Goal: Task Accomplishment & Management: Complete application form

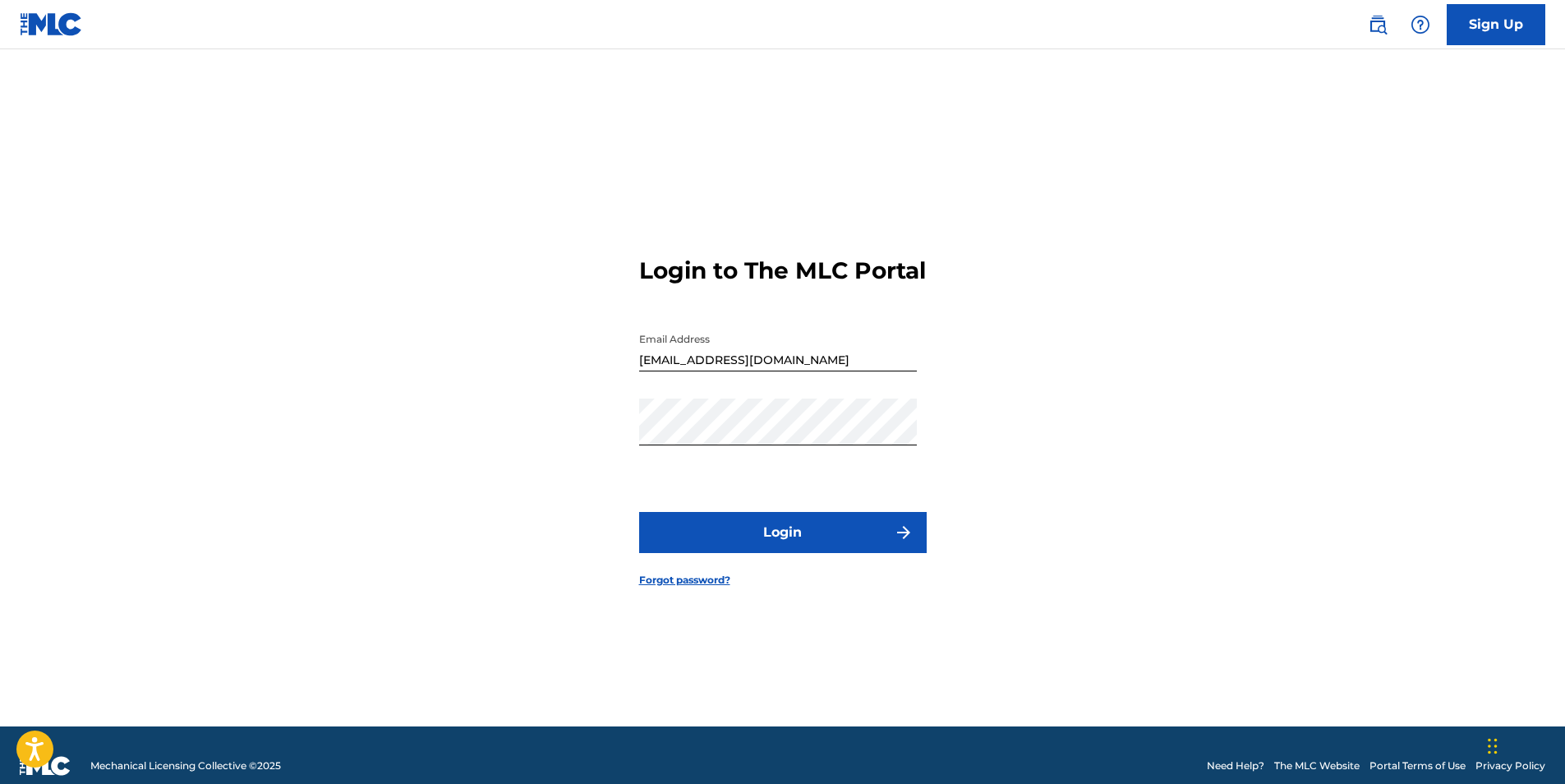
click at [776, 551] on button "Login" at bounding box center [782, 531] width 287 height 41
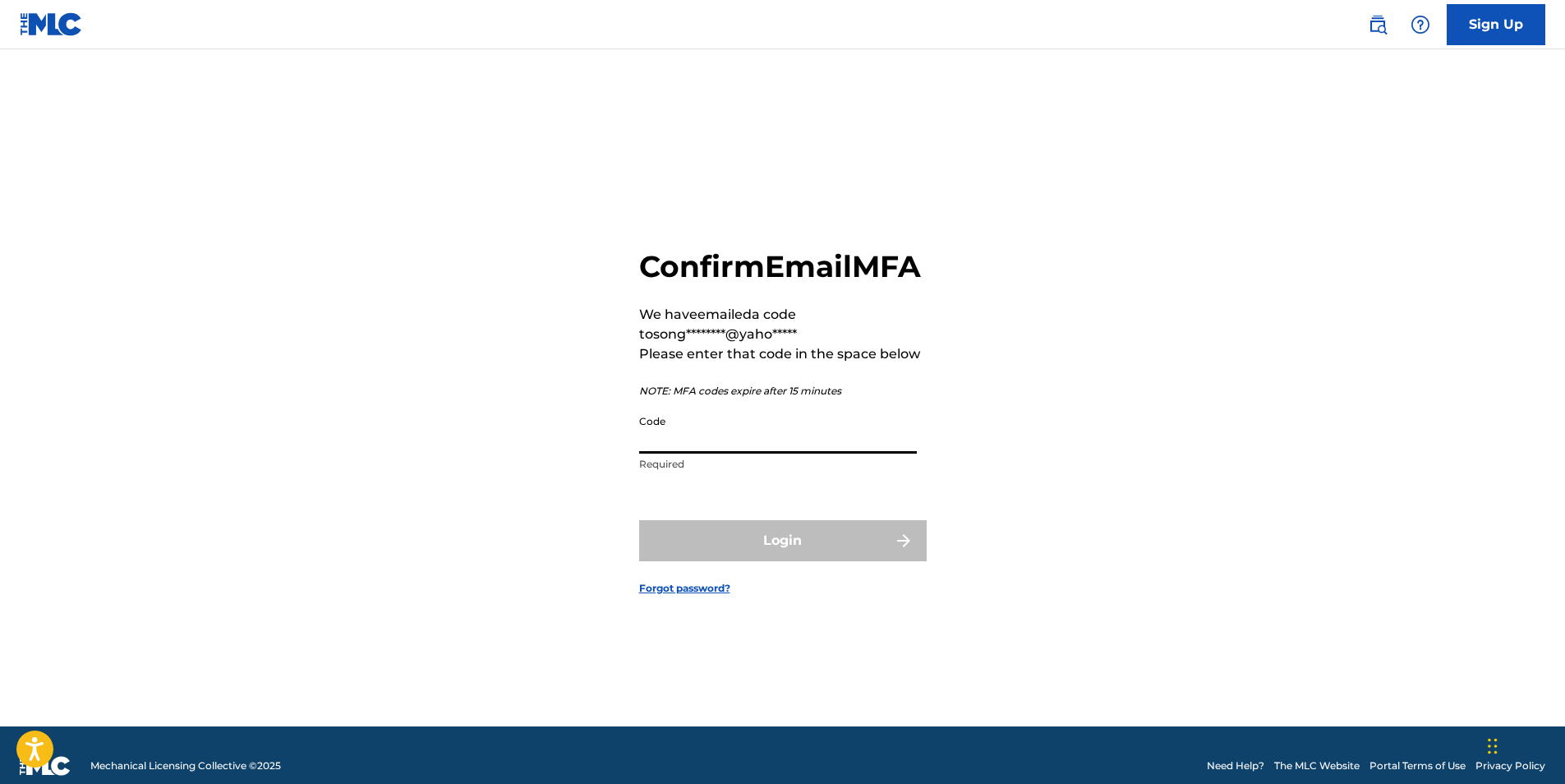
click at [675, 447] on input "Code" at bounding box center [778, 430] width 278 height 47
click at [676, 451] on input "Code" at bounding box center [778, 430] width 278 height 47
paste input "643294"
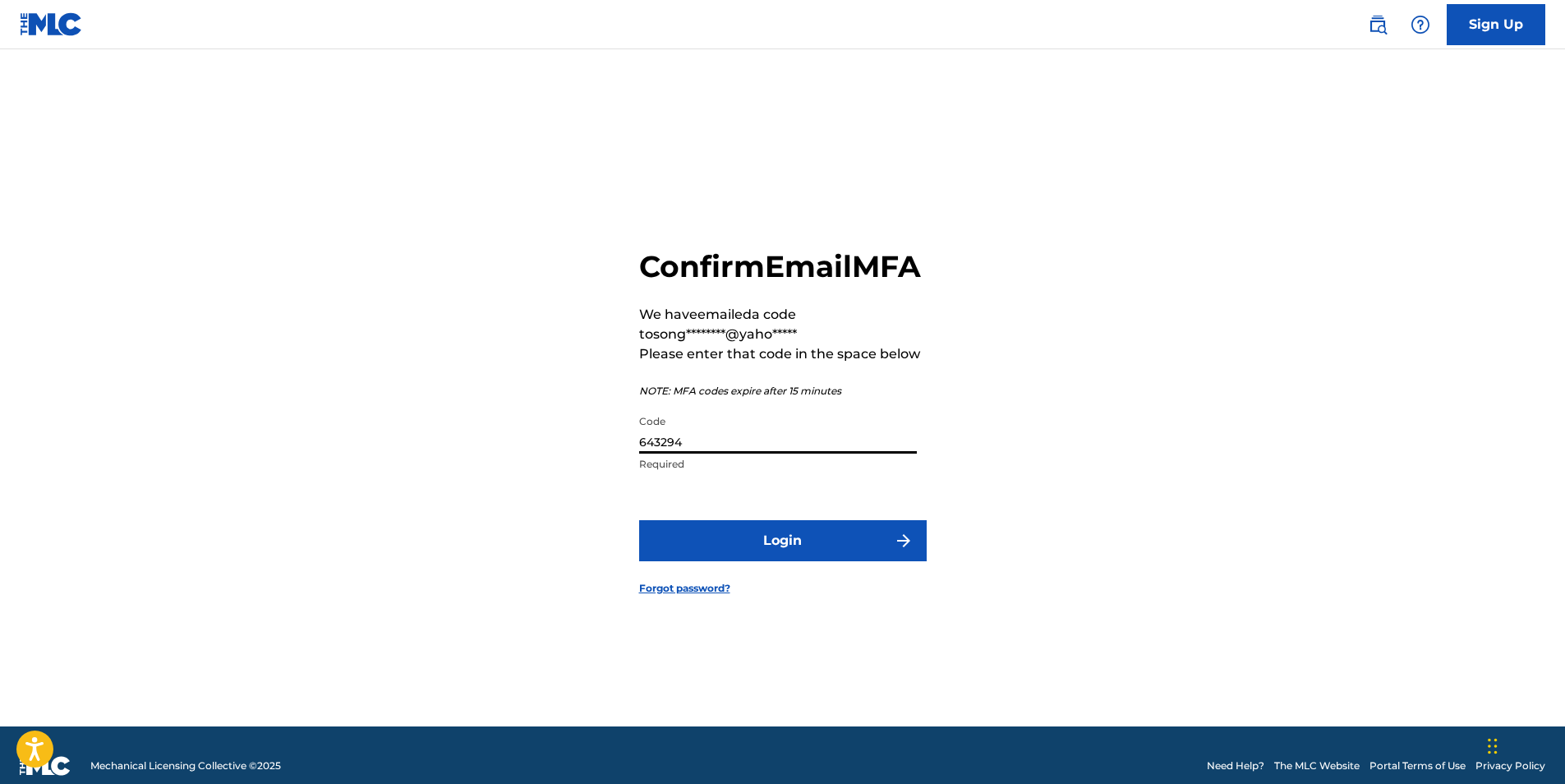
type input "643294"
click at [793, 560] on button "Login" at bounding box center [782, 540] width 287 height 41
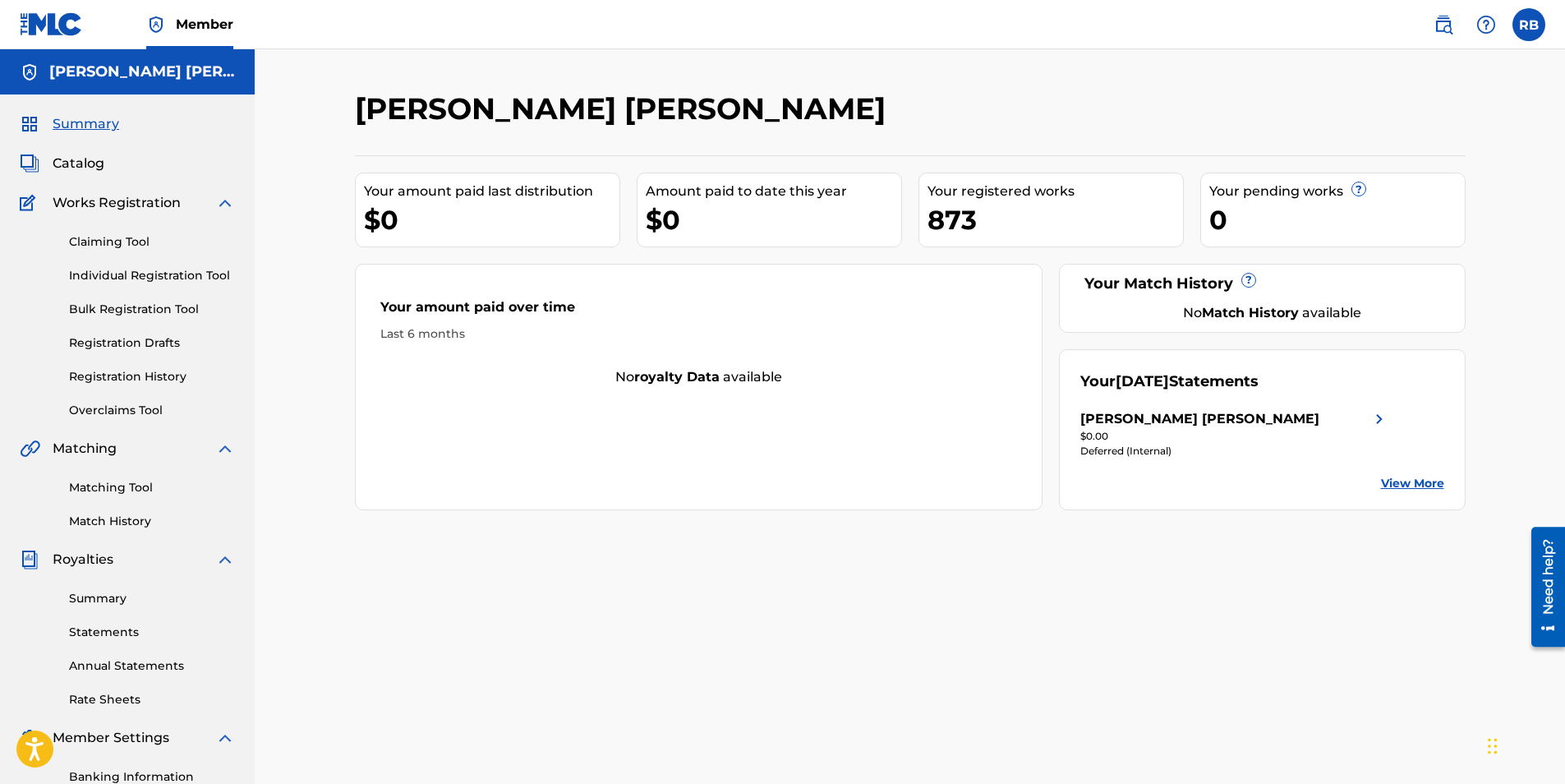
click at [150, 273] on link "Individual Registration Tool" at bounding box center [151, 275] width 166 height 17
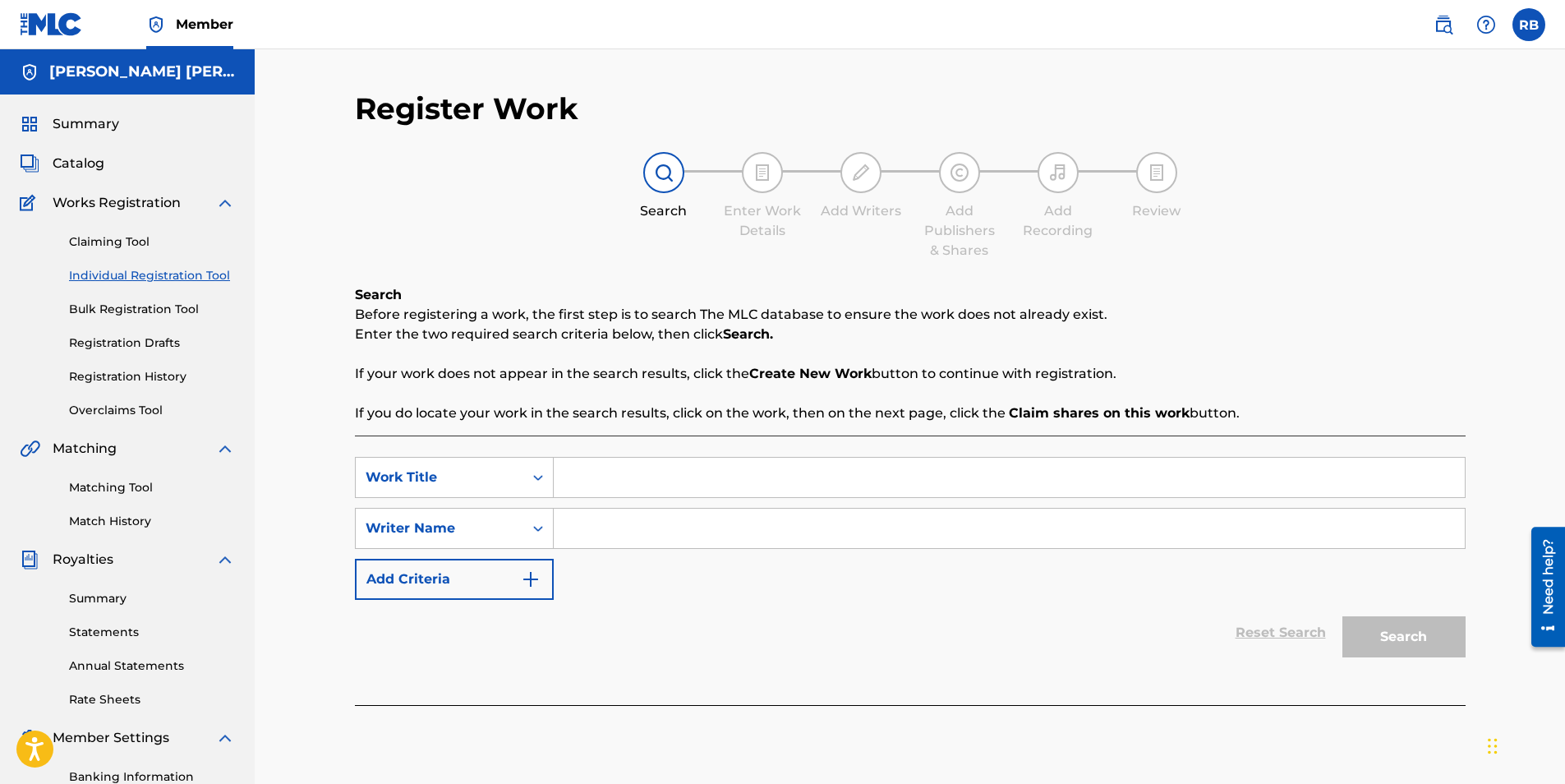
click at [643, 475] on input "Search Form" at bounding box center [1009, 477] width 911 height 39
click at [618, 470] on input "Search Form" at bounding box center [1009, 477] width 911 height 39
paste input "In Peace and Love"
type input "In Peace and Love"
click at [644, 524] on input "Search Form" at bounding box center [1009, 528] width 911 height 39
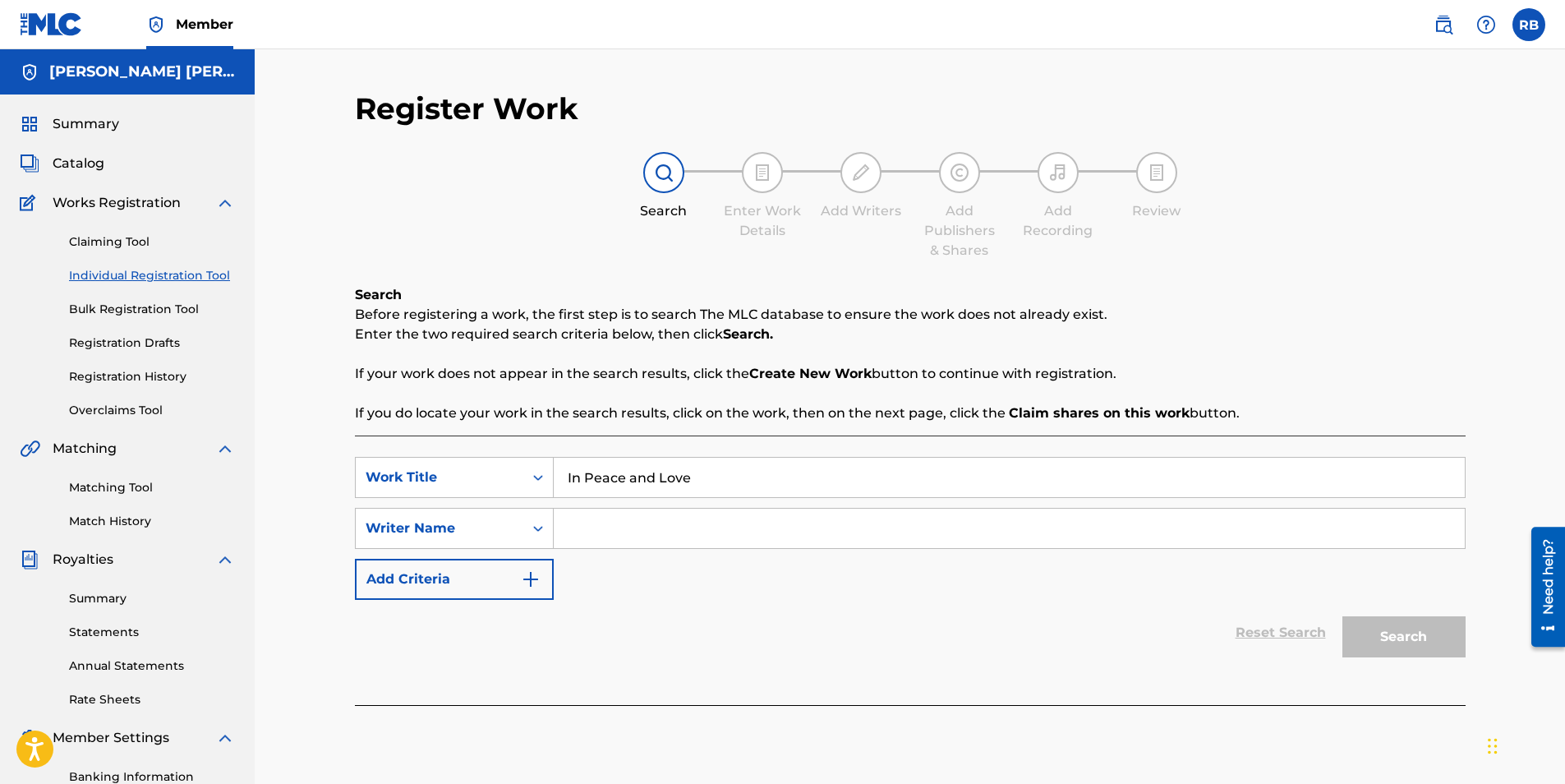
click at [647, 527] on input "Search Form" at bounding box center [1009, 528] width 911 height 39
drag, startPoint x: 721, startPoint y: 526, endPoint x: 388, endPoint y: 527, distance: 333.0
click at [380, 527] on div "SearchWithCriteria338f72d0-7f3f-4670-9d8c-05c1b094adf4 Writer Name [PERSON_NAME…" at bounding box center [910, 528] width 1111 height 41
click at [781, 528] on input "[PERSON_NAME] [PERSON_NAME]" at bounding box center [1009, 528] width 911 height 39
type input "[PERSON_NAME] [PERSON_NAME]"
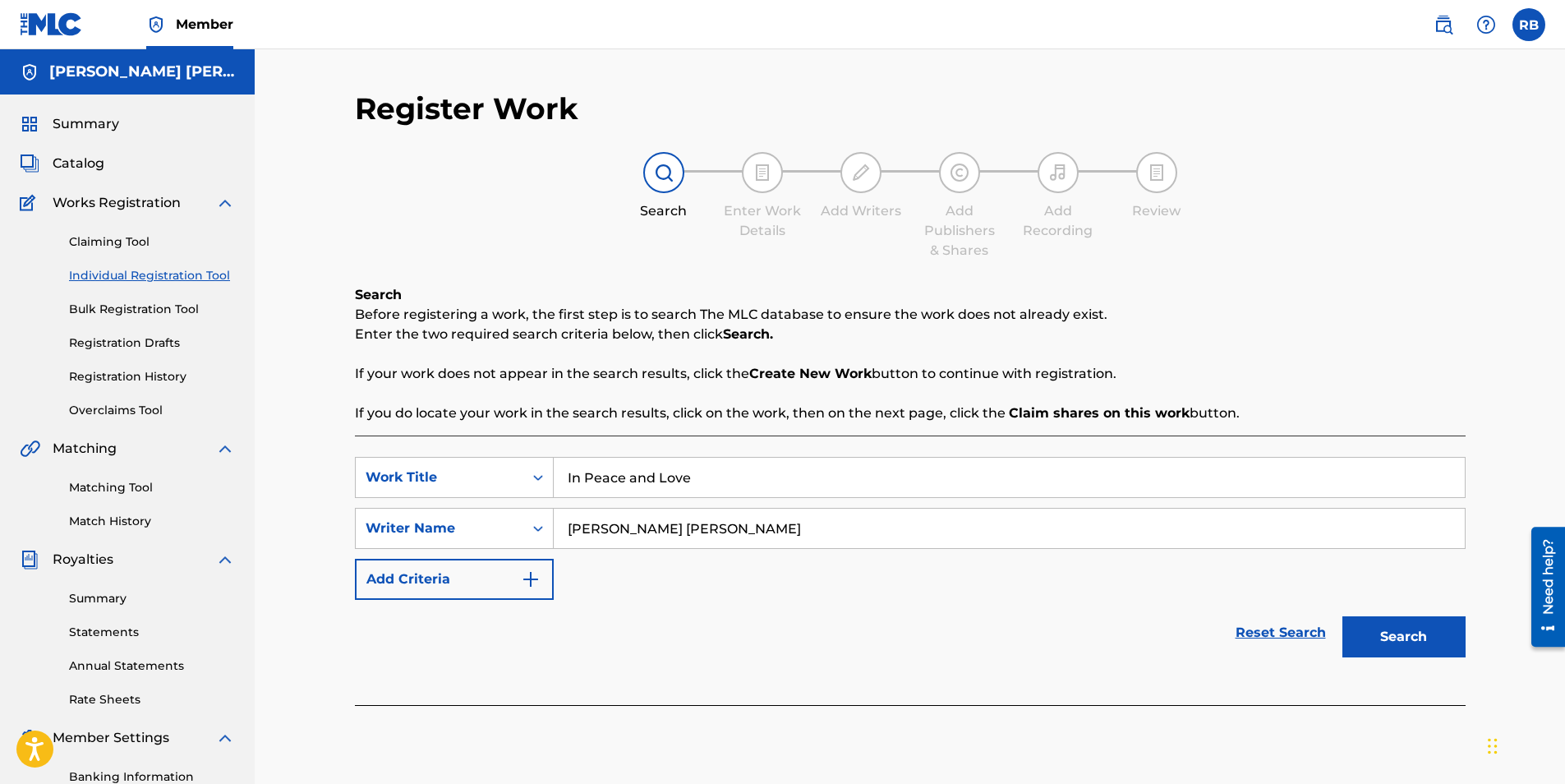
click at [1406, 630] on button "Search" at bounding box center [1404, 636] width 123 height 41
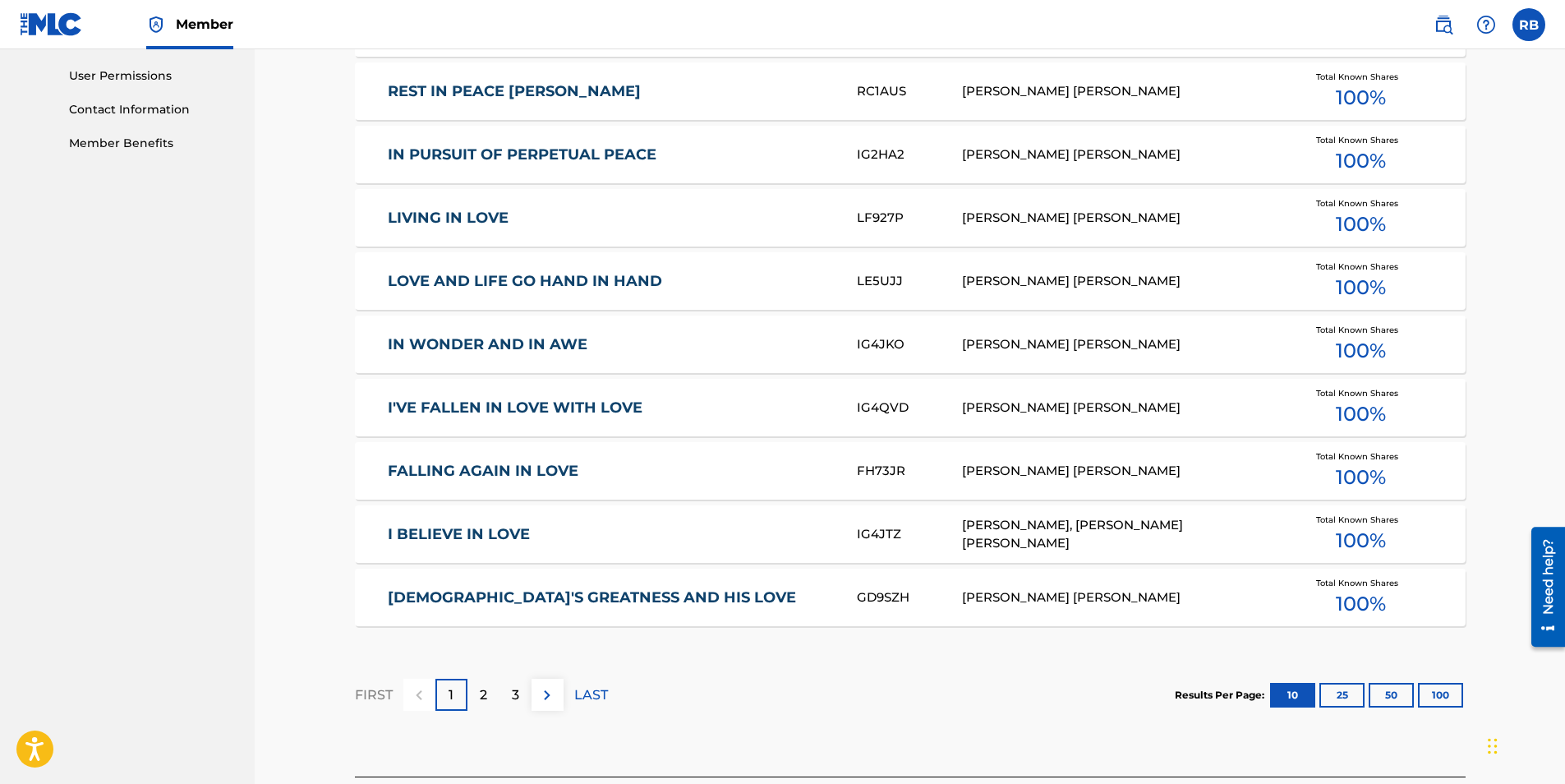
scroll to position [898, 0]
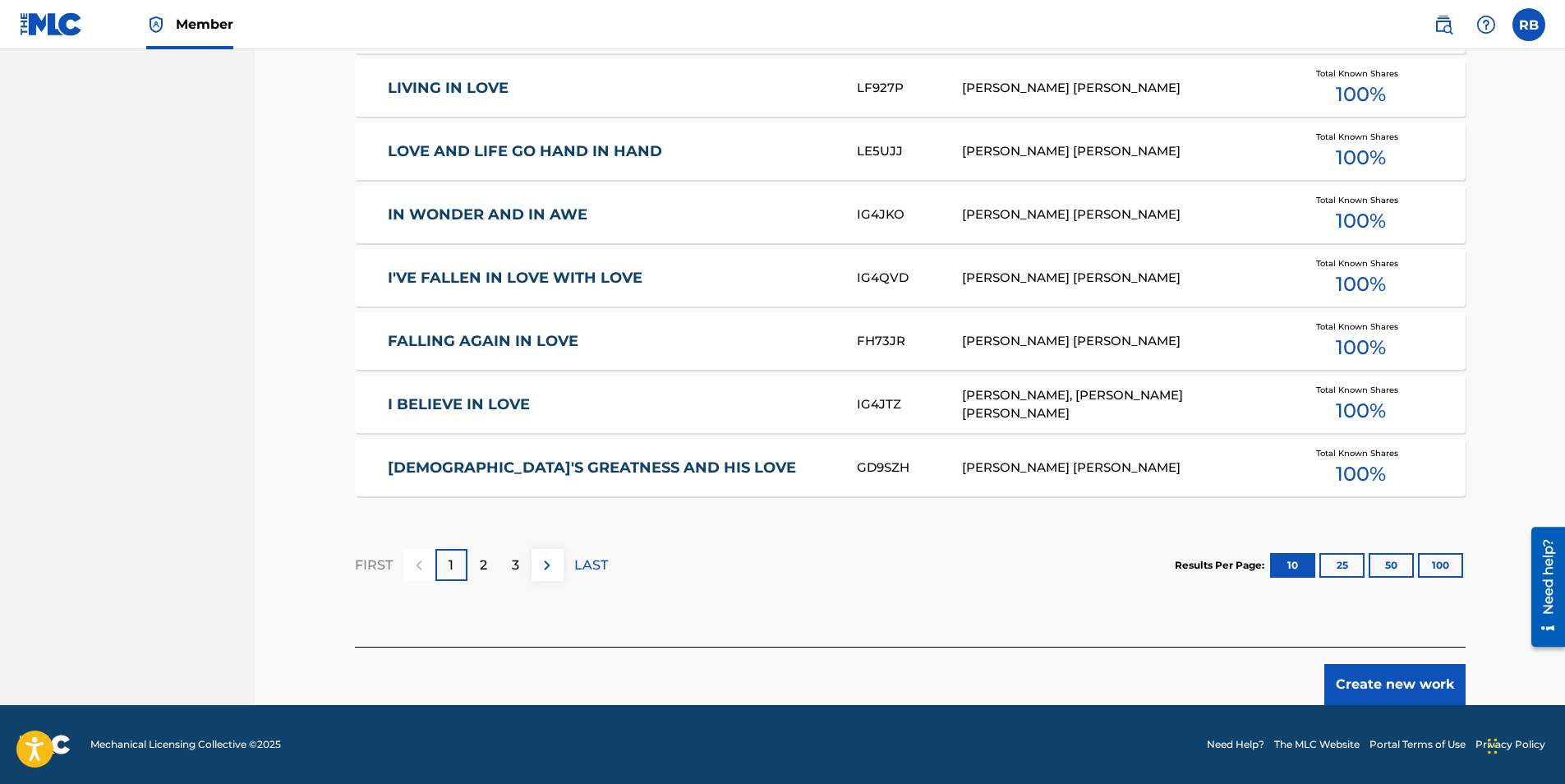
click at [1390, 680] on button "Create new work" at bounding box center [1395, 683] width 142 height 41
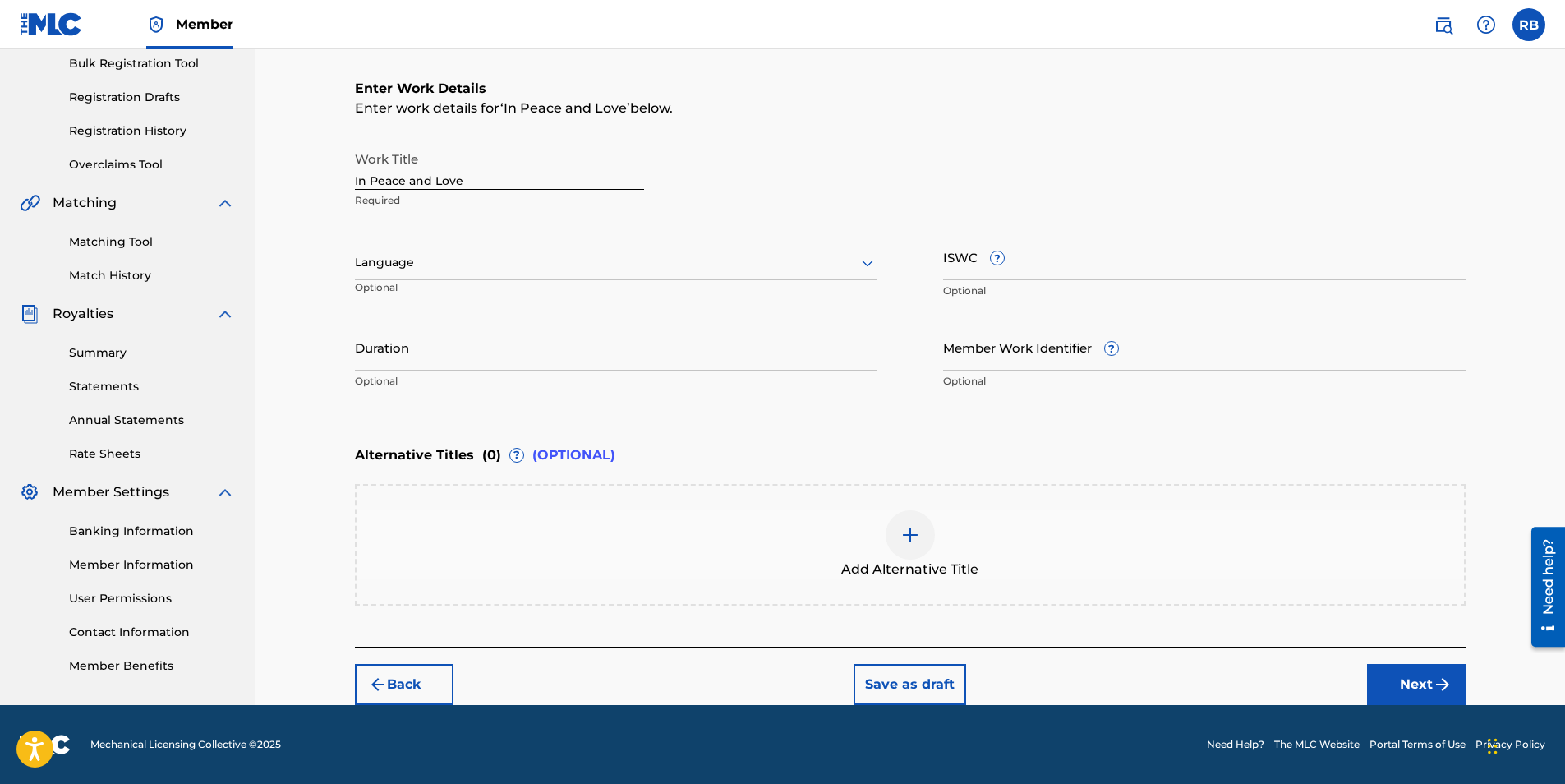
scroll to position [246, 0]
click at [416, 361] on input "Duration" at bounding box center [617, 347] width 523 height 47
type input "03:11"
click at [1427, 678] on button "Next" at bounding box center [1416, 683] width 99 height 41
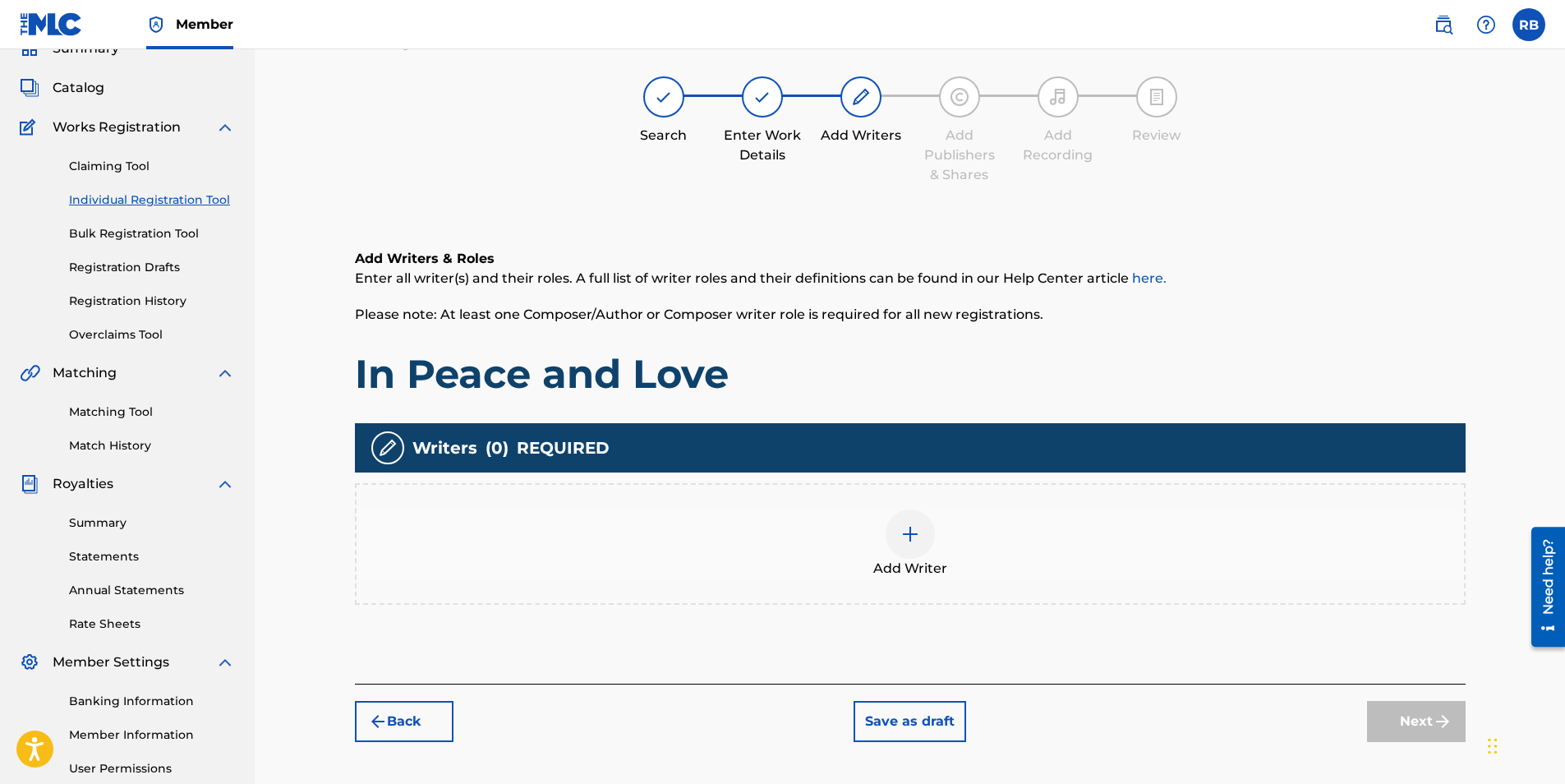
scroll to position [74, 0]
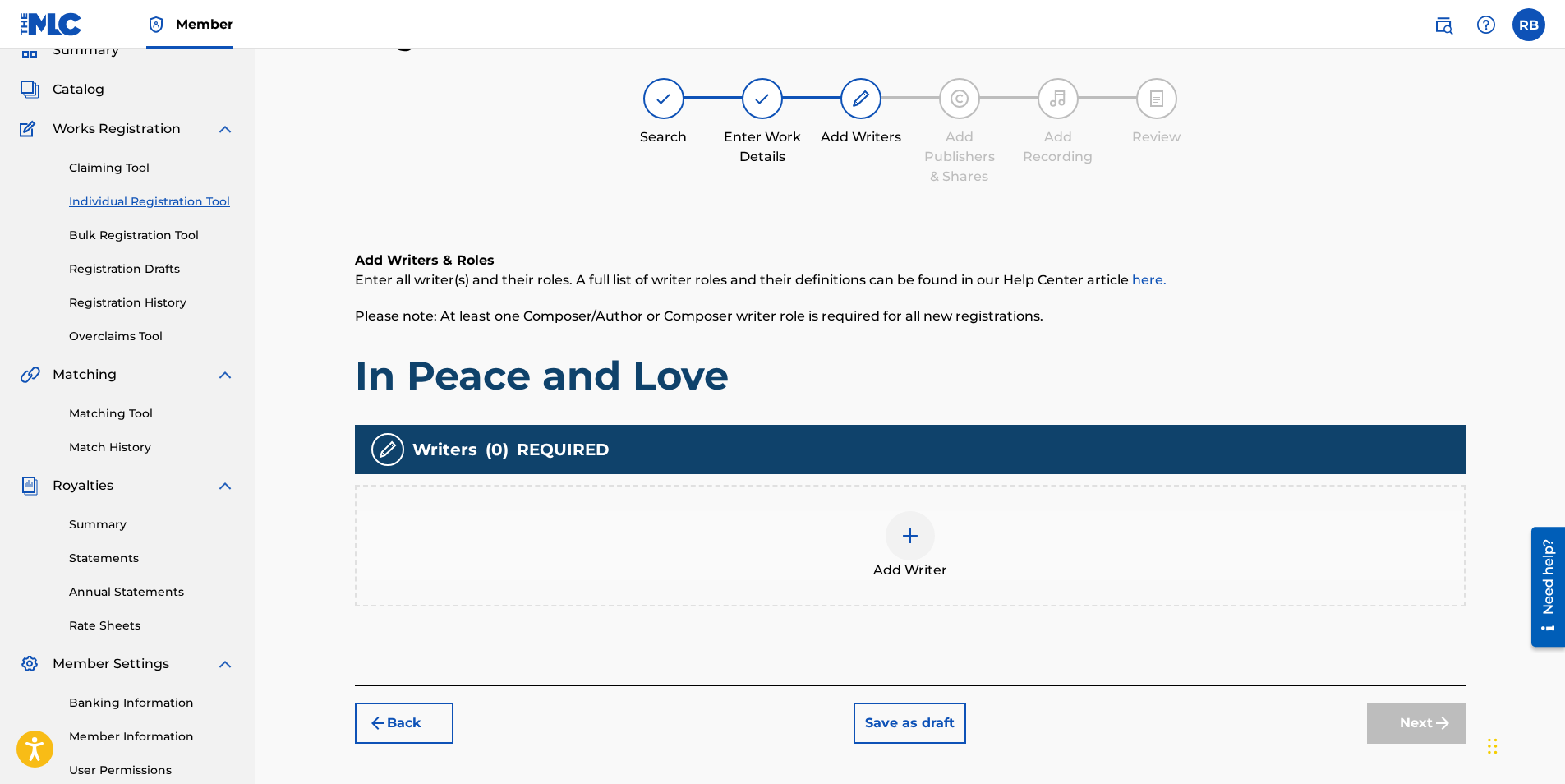
click at [898, 569] on span "Add Writer" at bounding box center [910, 570] width 74 height 20
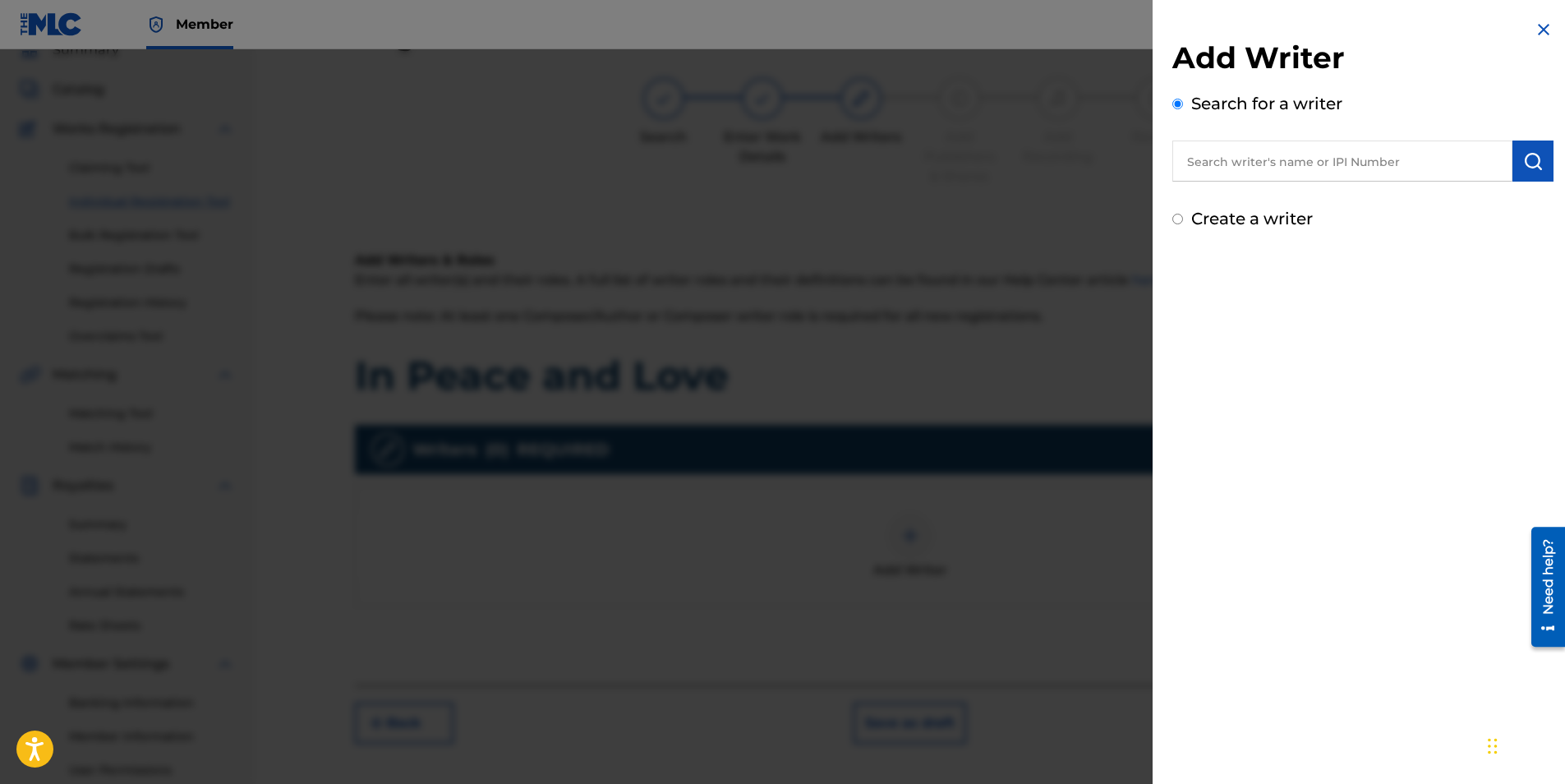
click at [1230, 156] on input "text" at bounding box center [1343, 161] width 340 height 41
paste input "[PERSON_NAME] [PERSON_NAME]"
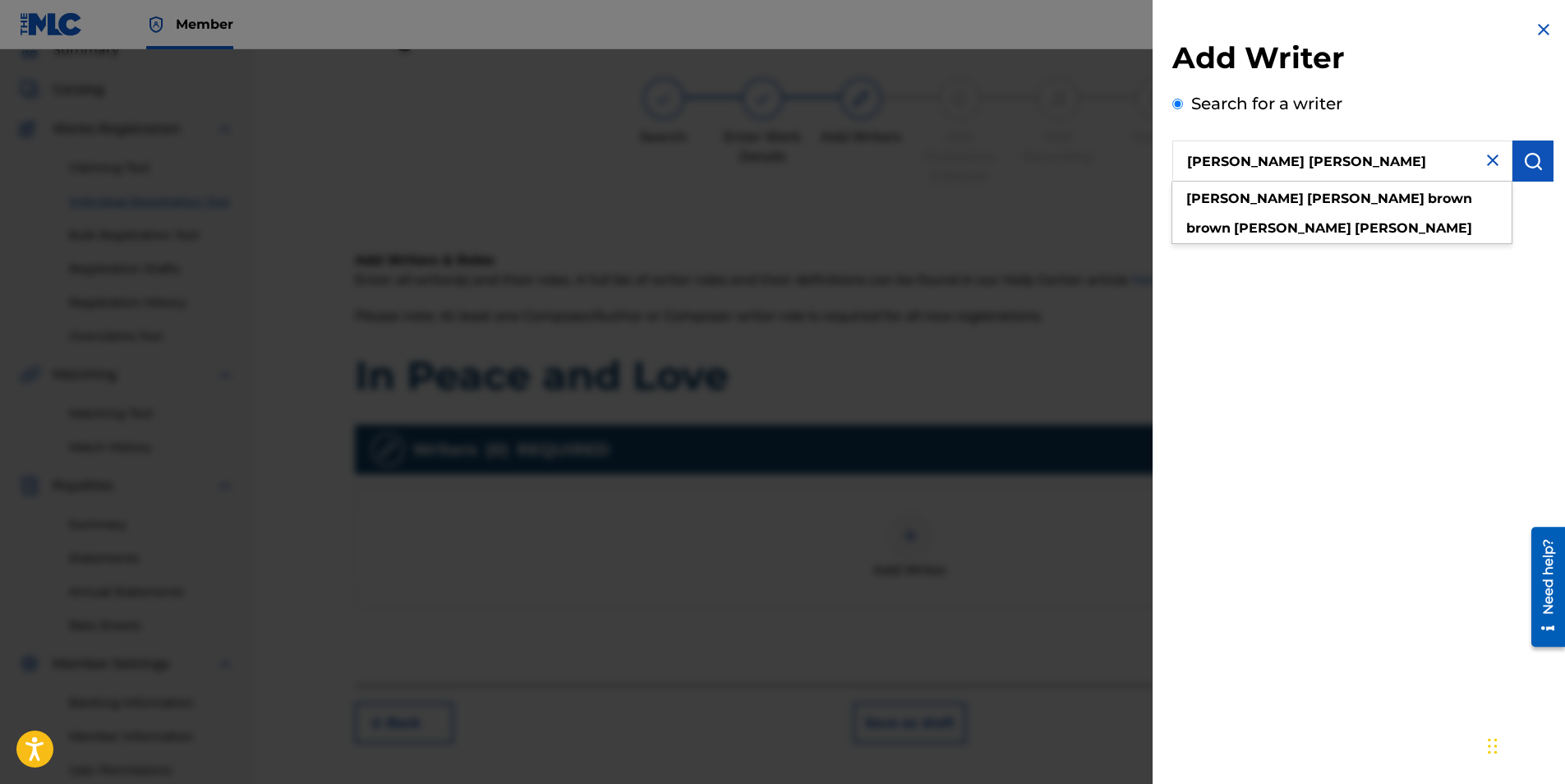
type input "[PERSON_NAME] [PERSON_NAME]"
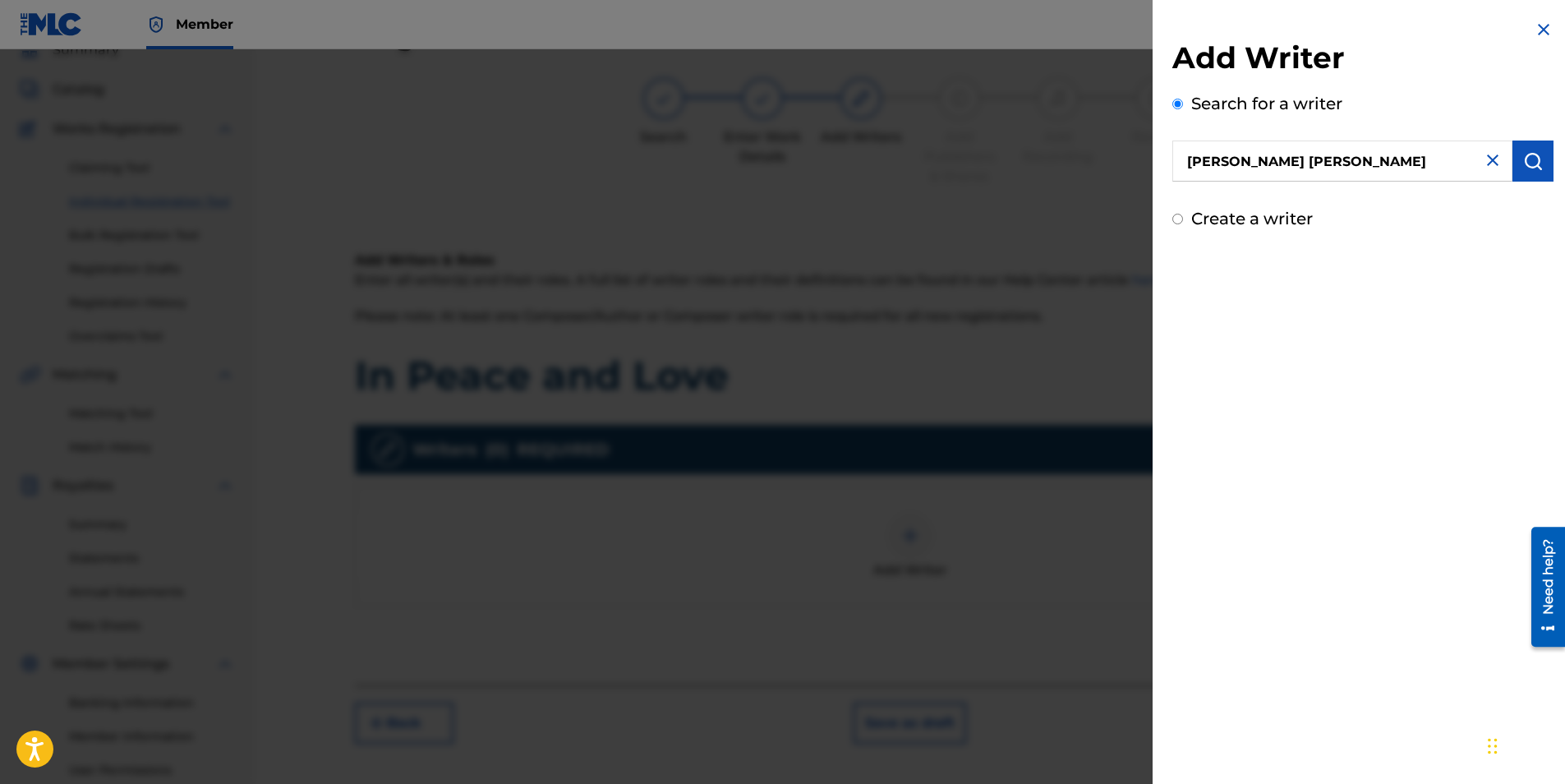
click at [1529, 150] on button "submit" at bounding box center [1533, 161] width 41 height 41
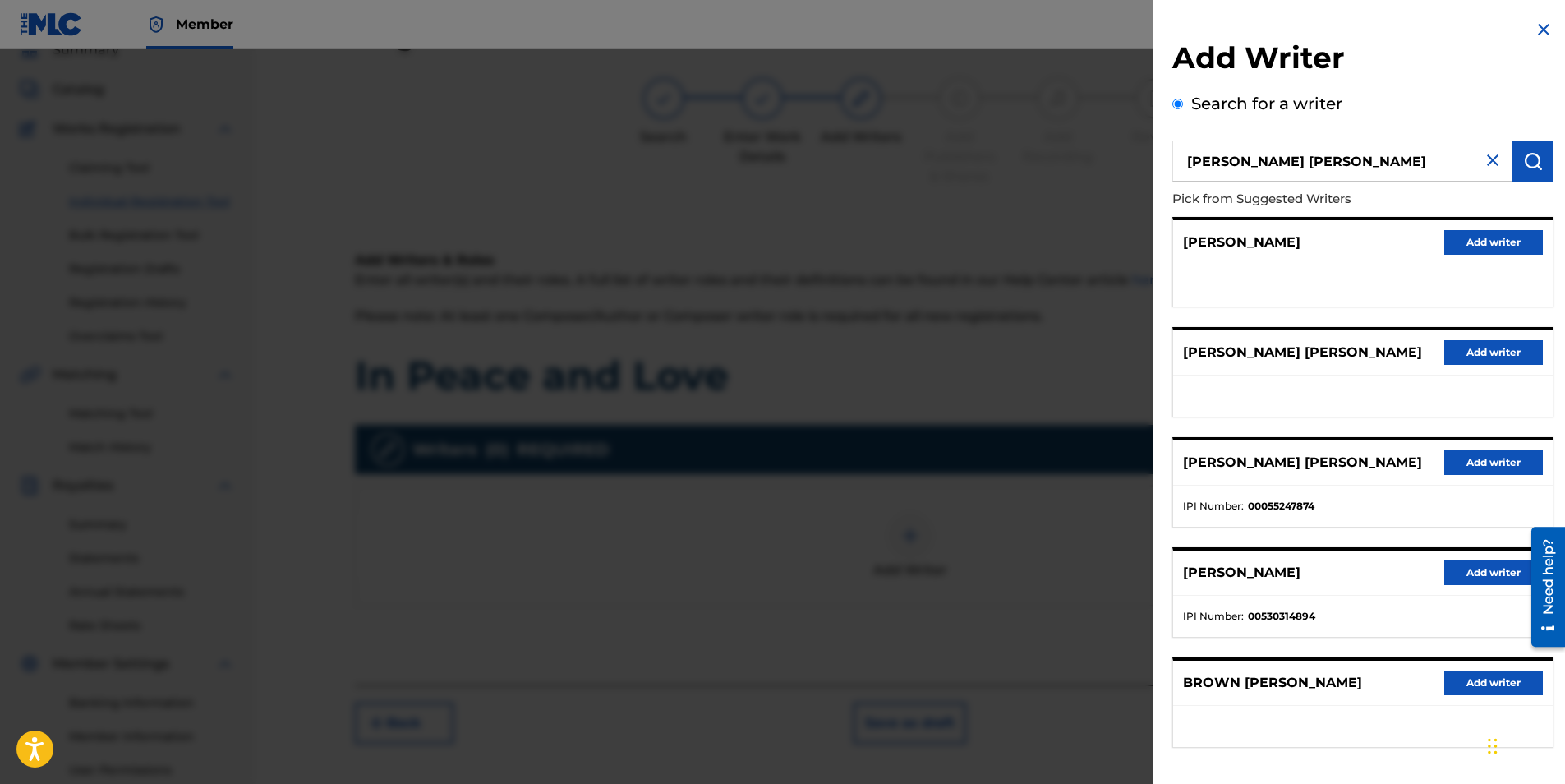
click at [1467, 456] on button "Add writer" at bounding box center [1494, 462] width 99 height 24
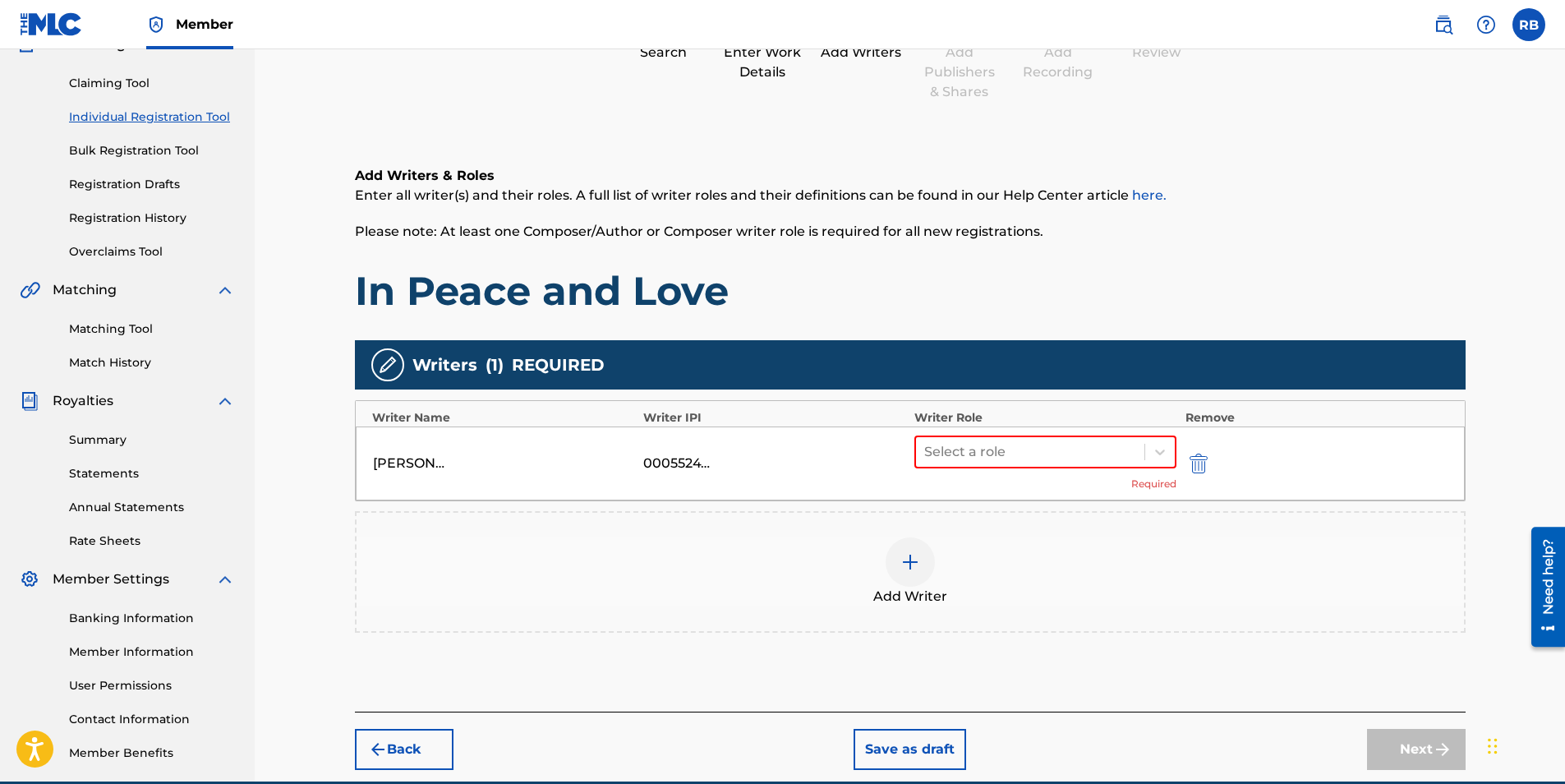
scroll to position [235, 0]
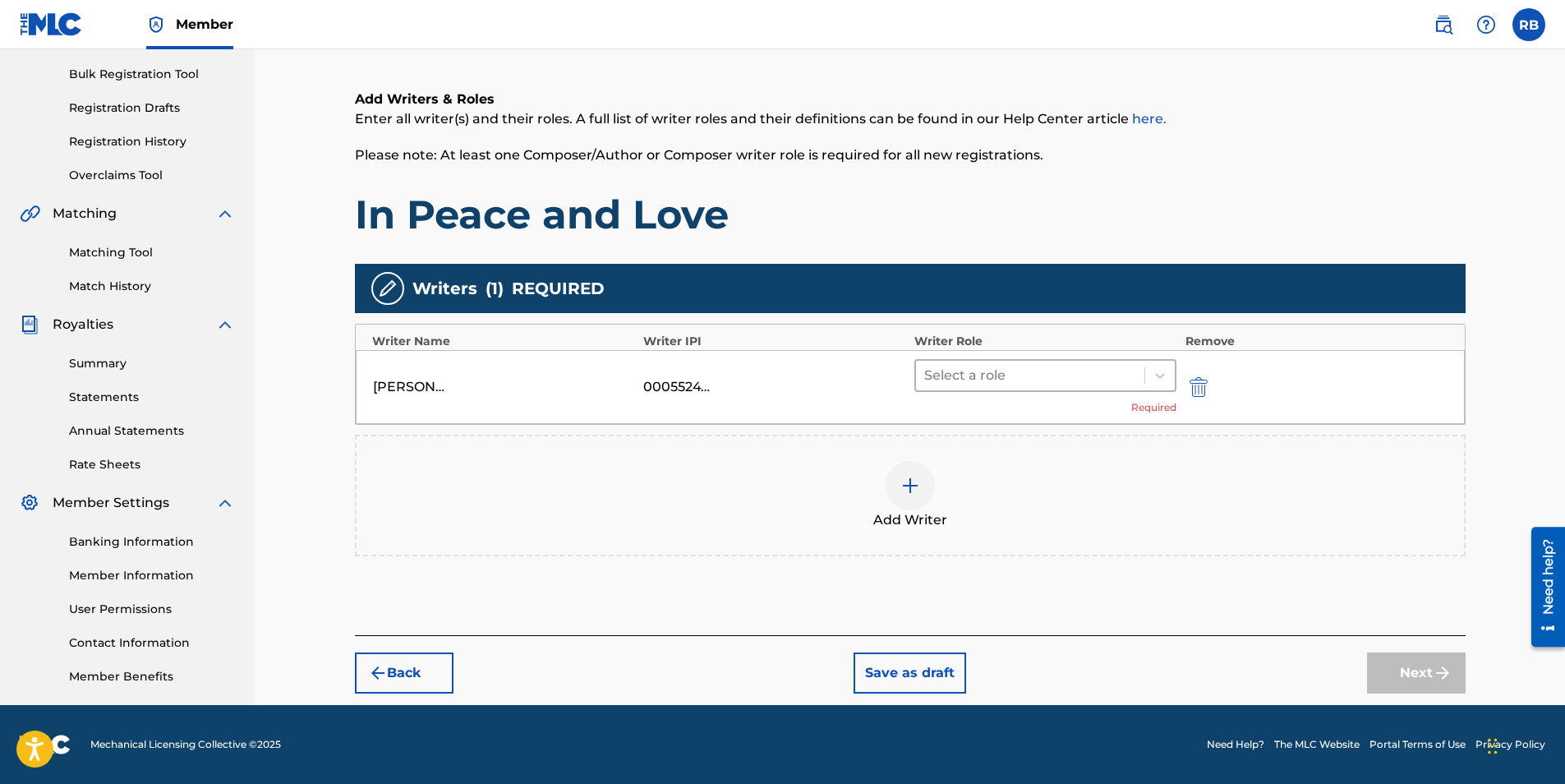
click at [1016, 373] on div at bounding box center [1030, 375] width 213 height 23
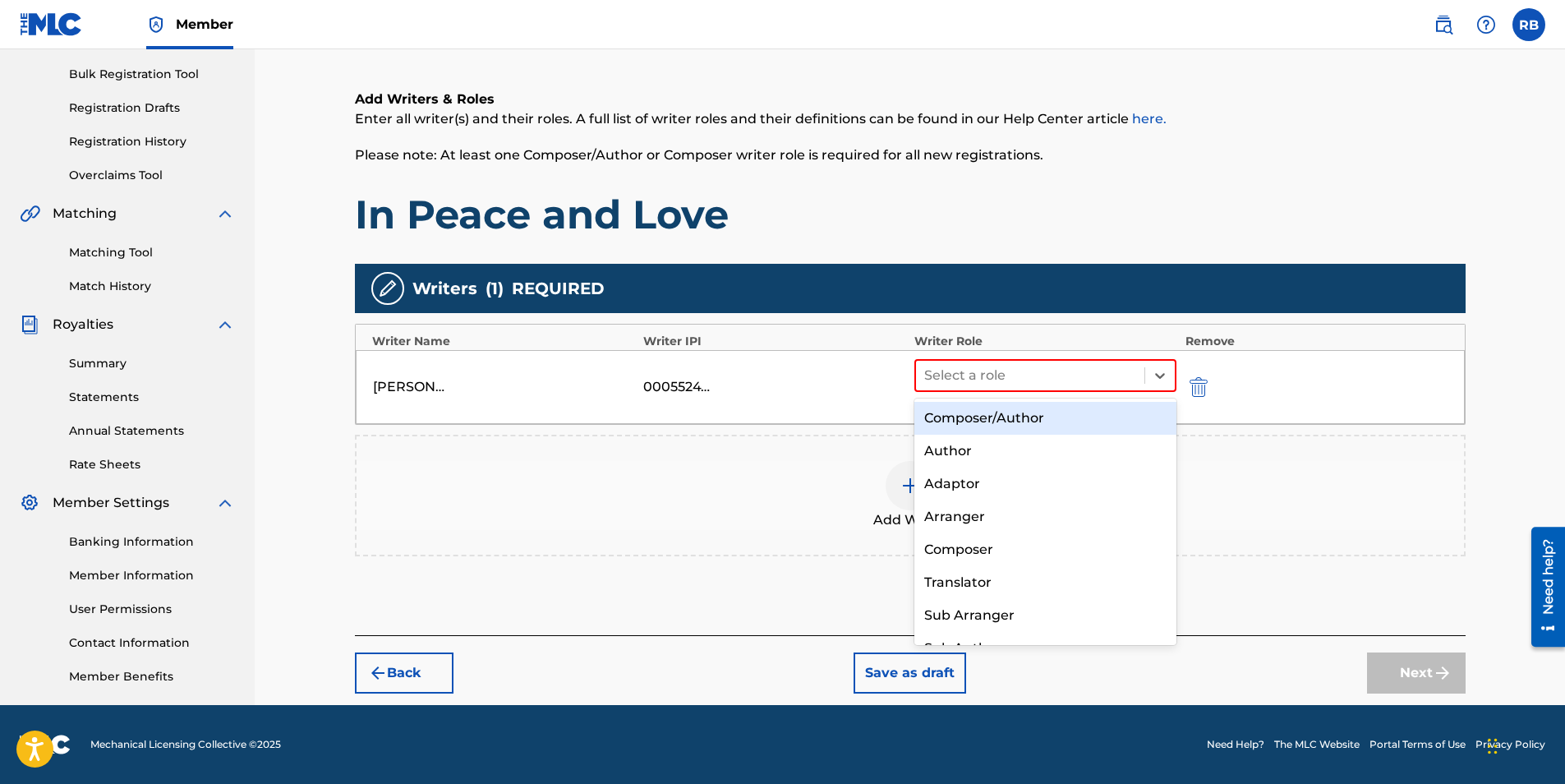
click at [1004, 419] on div "Composer/Author" at bounding box center [1046, 418] width 263 height 33
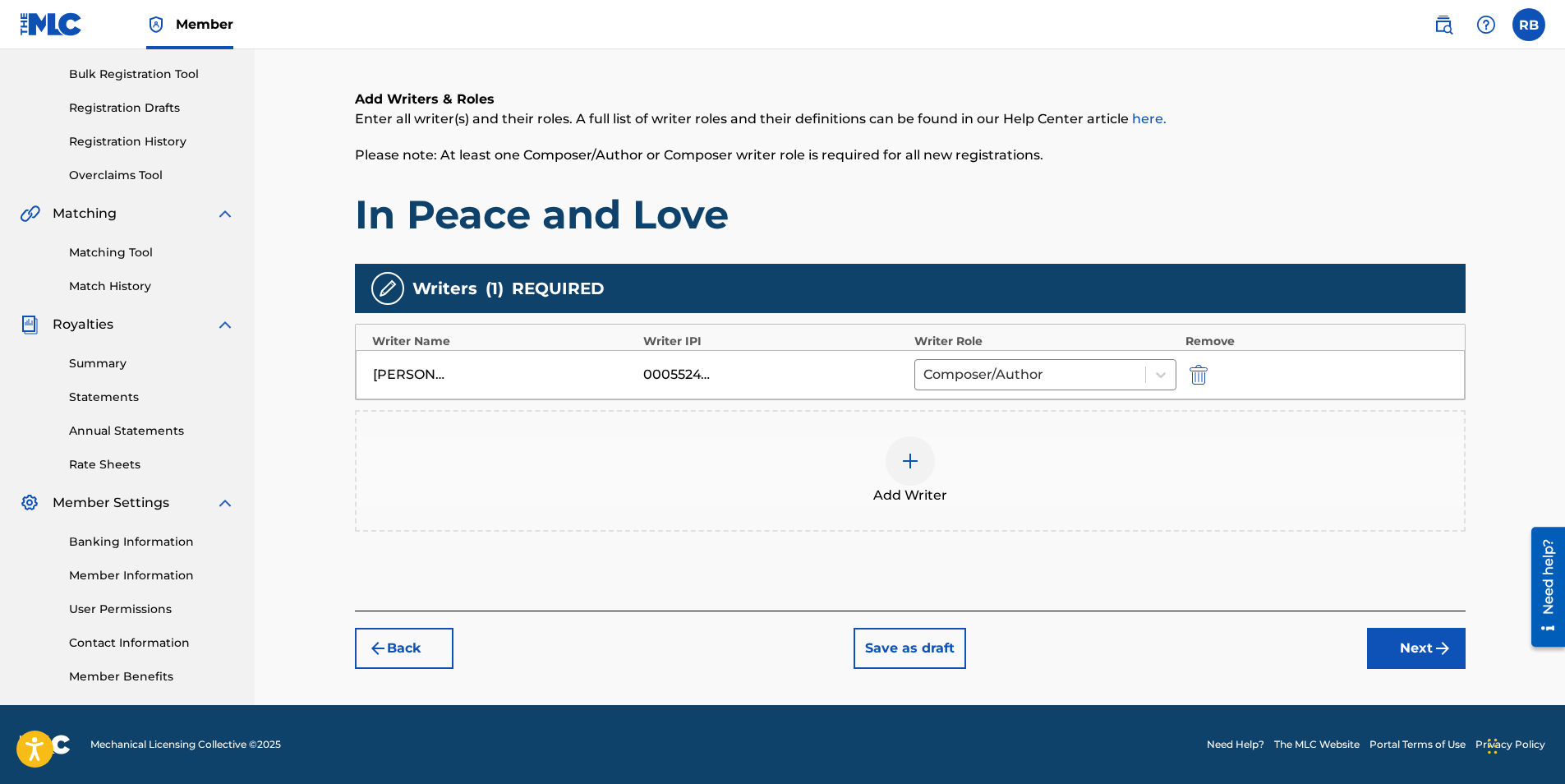
click at [1427, 649] on button "Next" at bounding box center [1416, 648] width 99 height 41
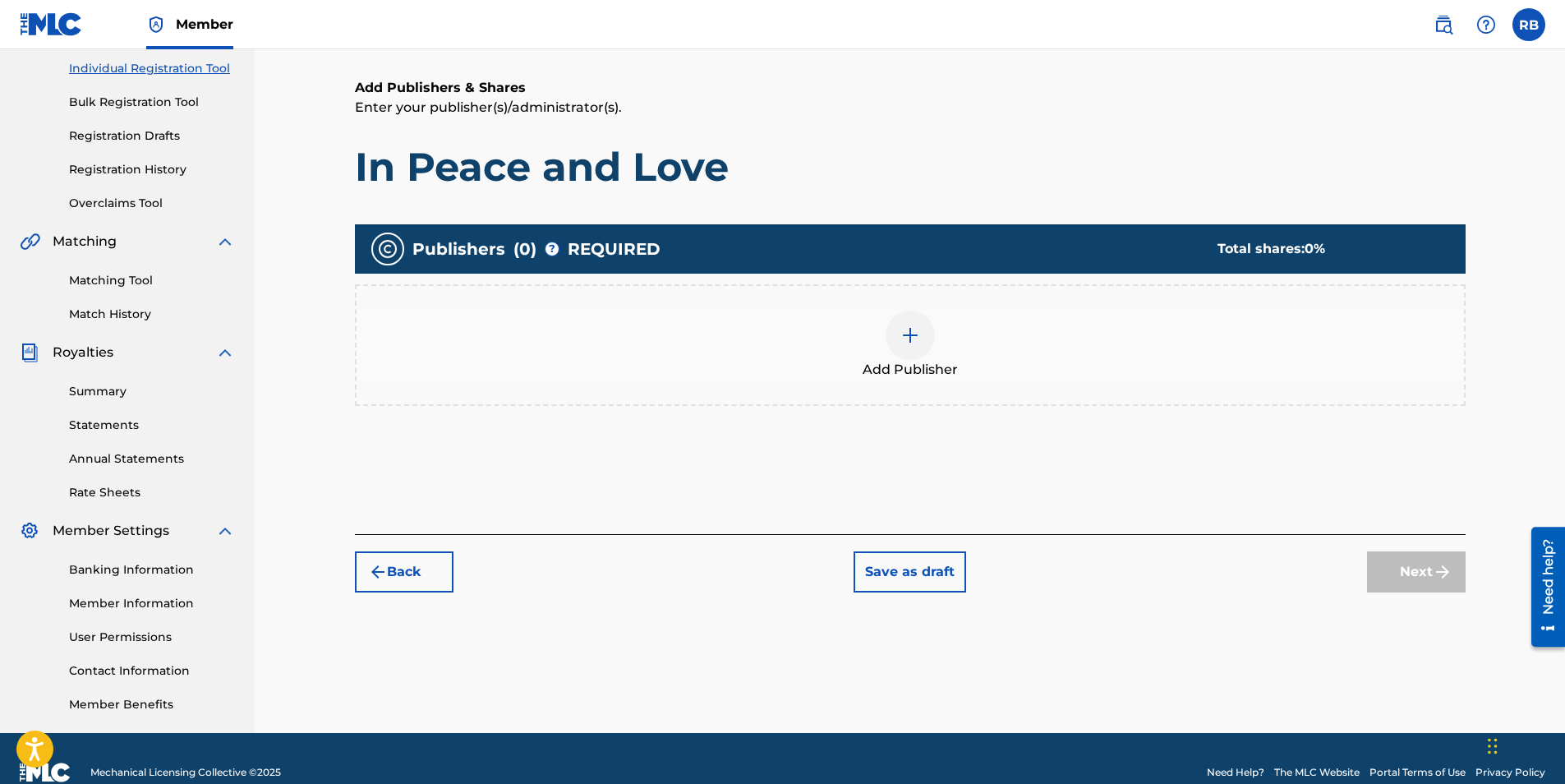
scroll to position [74, 0]
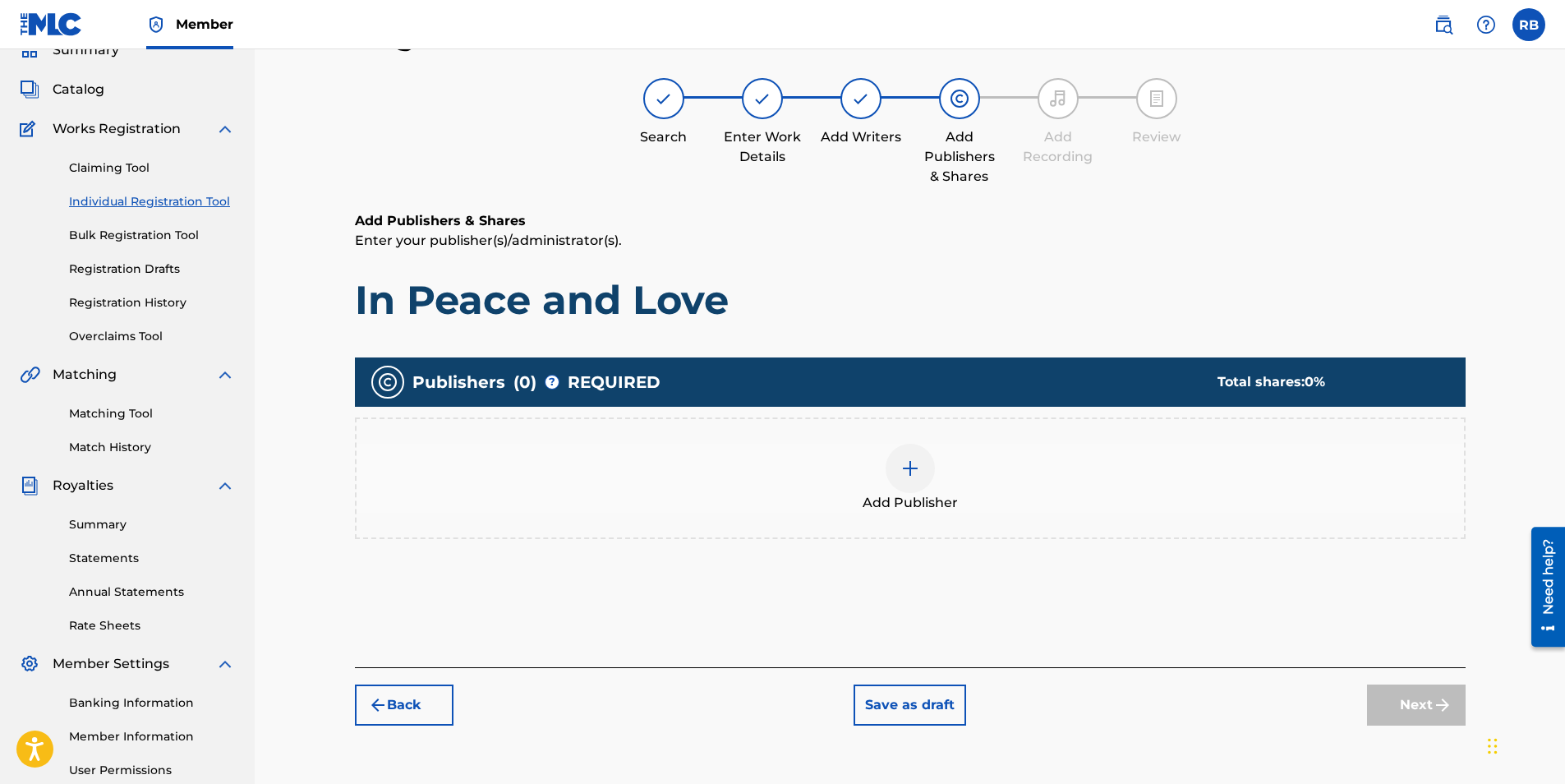
click at [915, 502] on span "Add Publisher" at bounding box center [910, 503] width 96 height 20
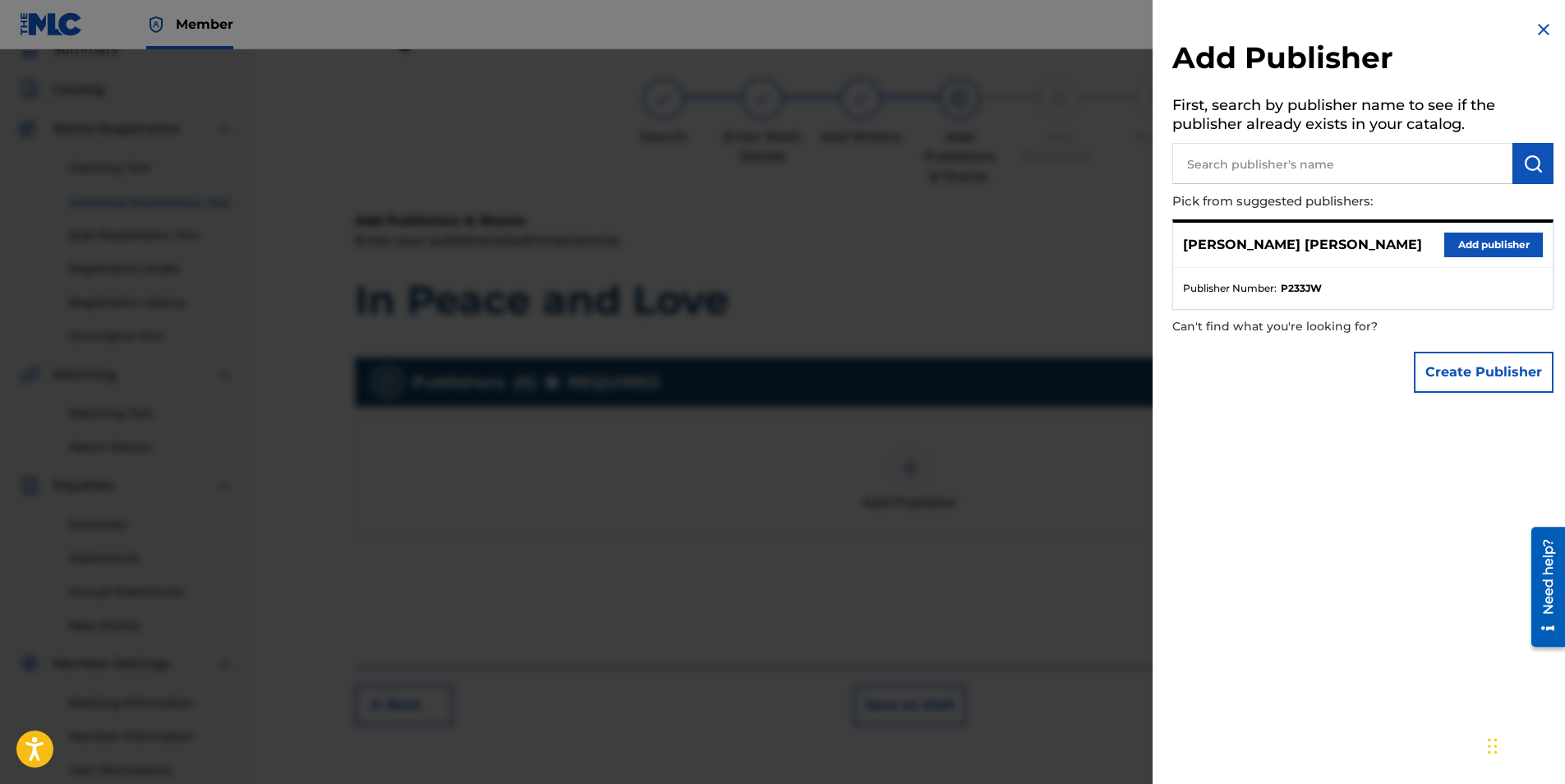
click at [1480, 238] on button "Add publisher" at bounding box center [1494, 245] width 99 height 24
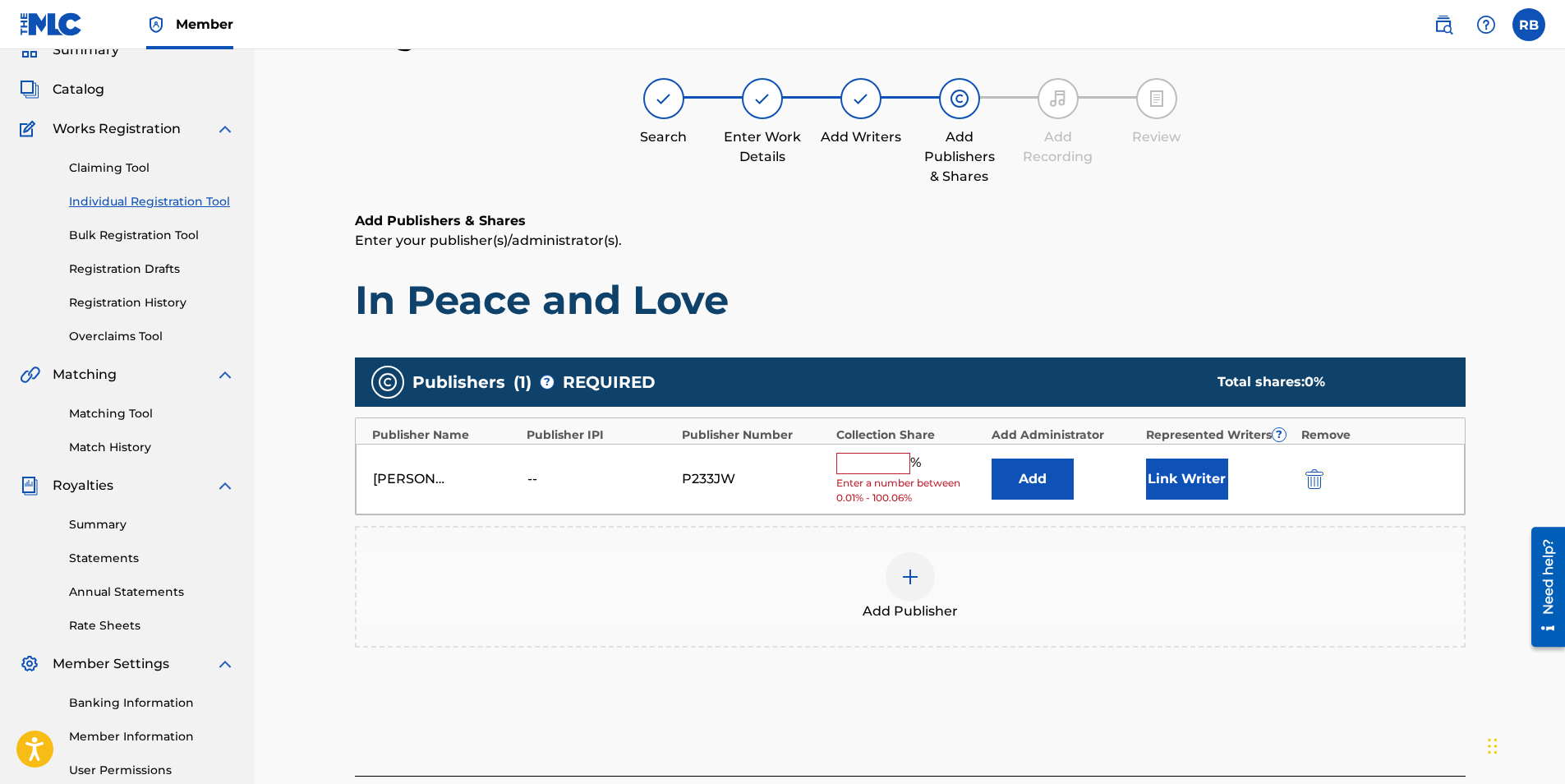
click at [863, 452] on input "text" at bounding box center [873, 463] width 74 height 22
type input "100"
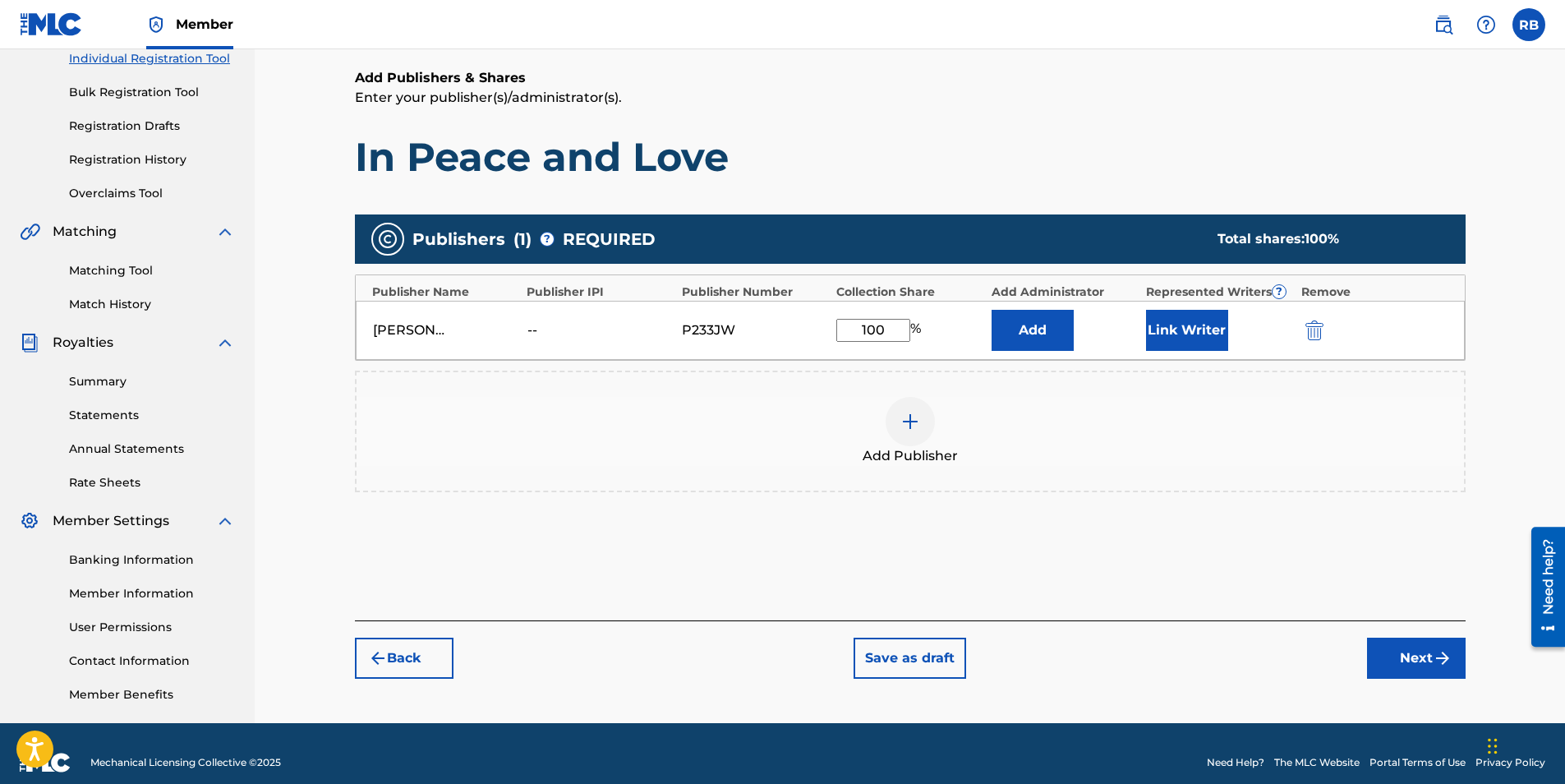
scroll to position [235, 0]
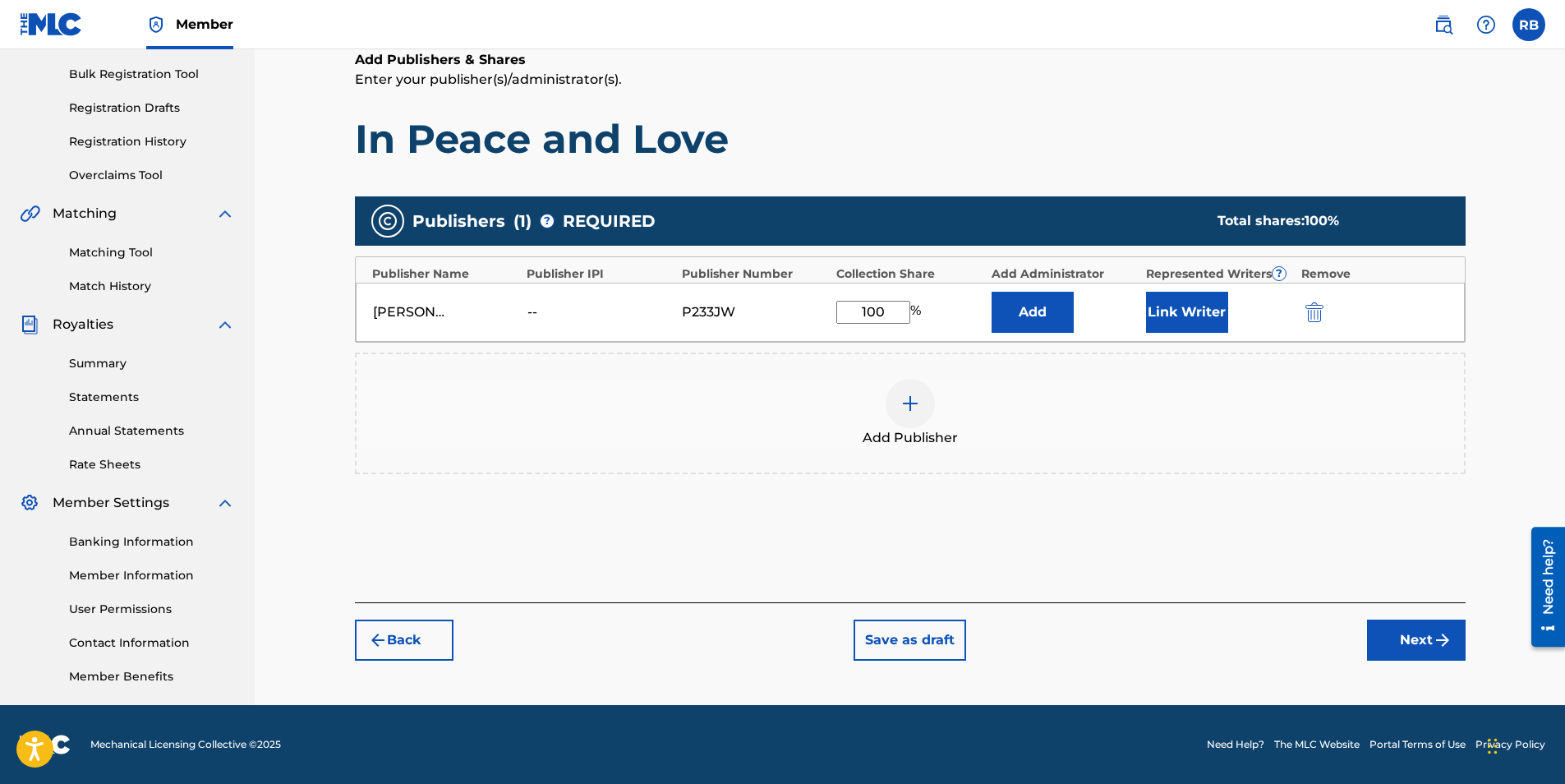
click at [1400, 637] on button "Next" at bounding box center [1416, 639] width 99 height 41
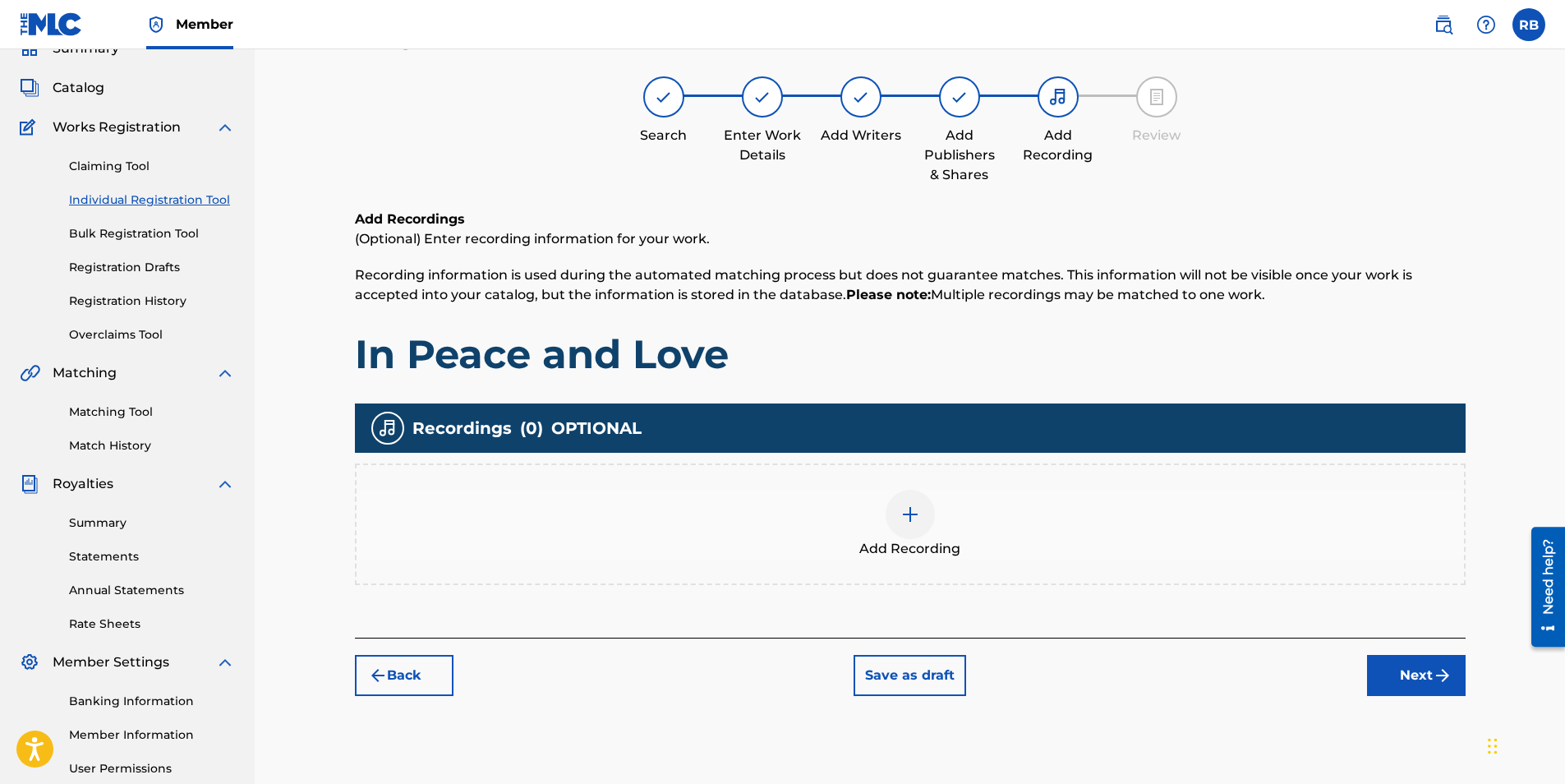
scroll to position [74, 0]
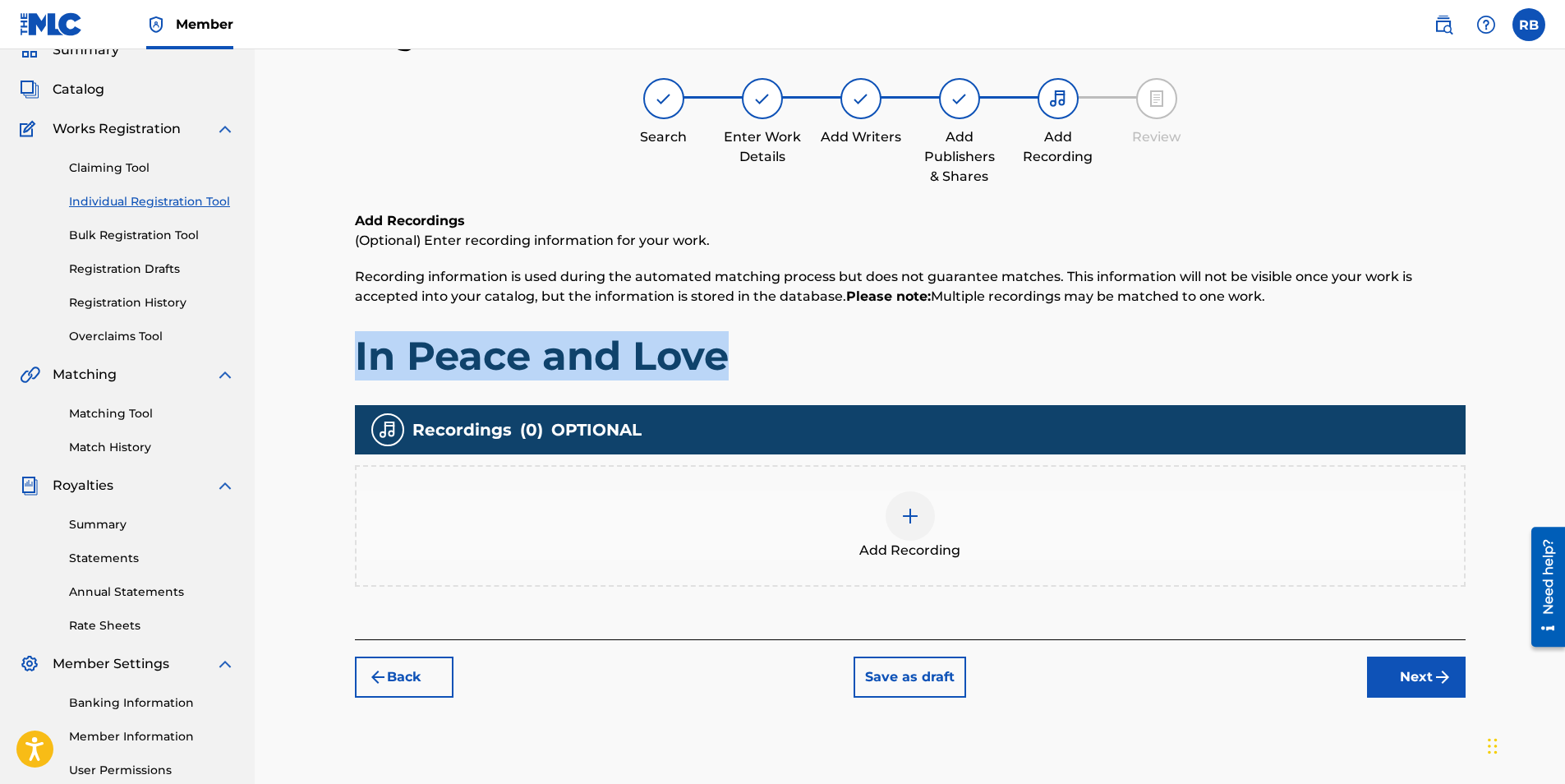
drag, startPoint x: 356, startPoint y: 358, endPoint x: 730, endPoint y: 364, distance: 374.0
click at [730, 364] on h1 "In Peace and Love" at bounding box center [910, 355] width 1111 height 49
drag, startPoint x: 730, startPoint y: 364, endPoint x: 704, endPoint y: 360, distance: 26.3
copy h1 "In Peace and Love"
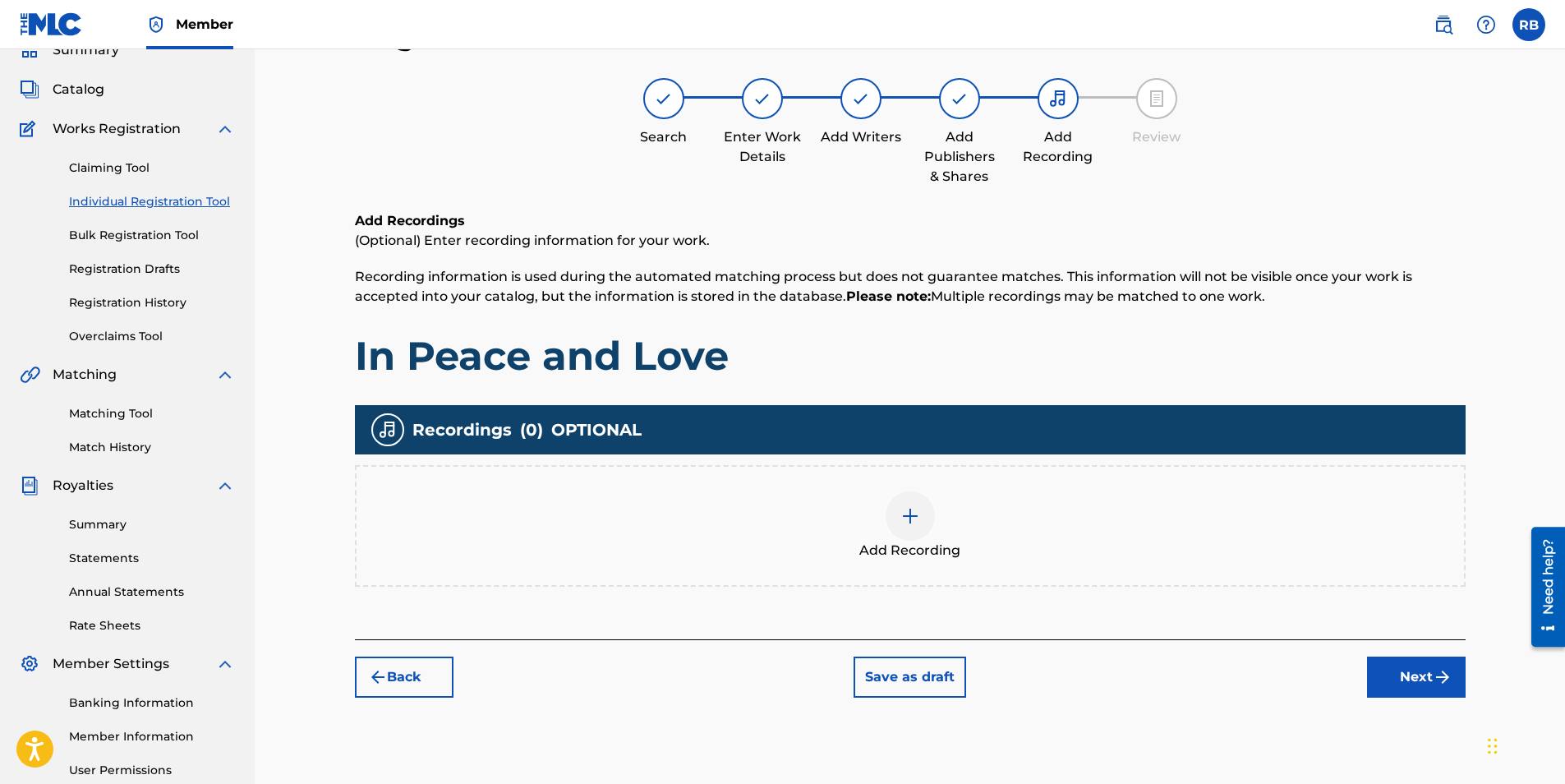
click at [914, 542] on span "Add Recording" at bounding box center [910, 550] width 101 height 20
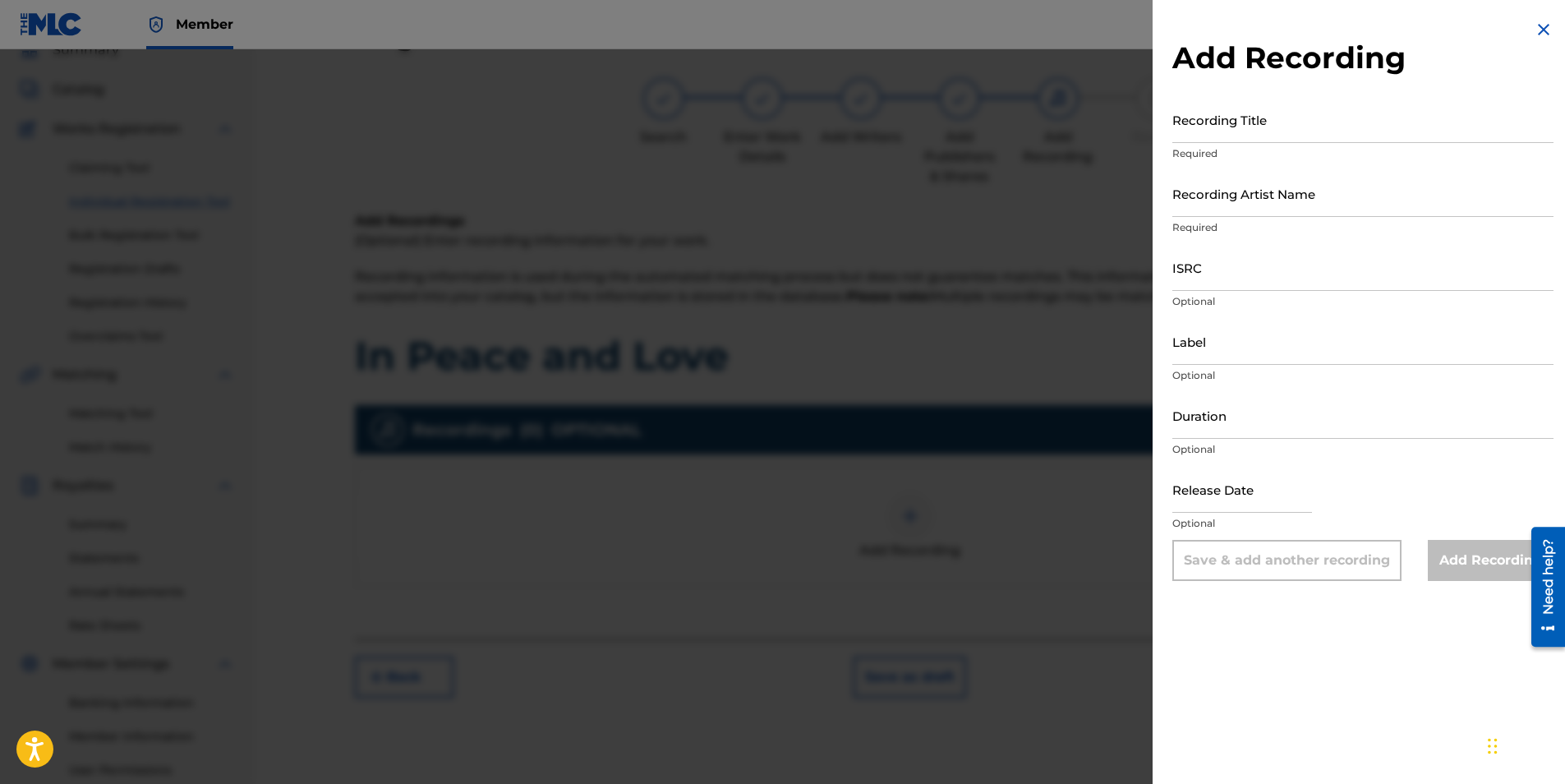
click at [1213, 120] on input "Recording Title" at bounding box center [1363, 120] width 381 height 47
paste input "In Peace and Love"
type input "In Peace and Love"
click at [1232, 183] on input "Recording Artist Name" at bounding box center [1363, 194] width 381 height 47
type input "[PERSON_NAME] [PERSON_NAME]"
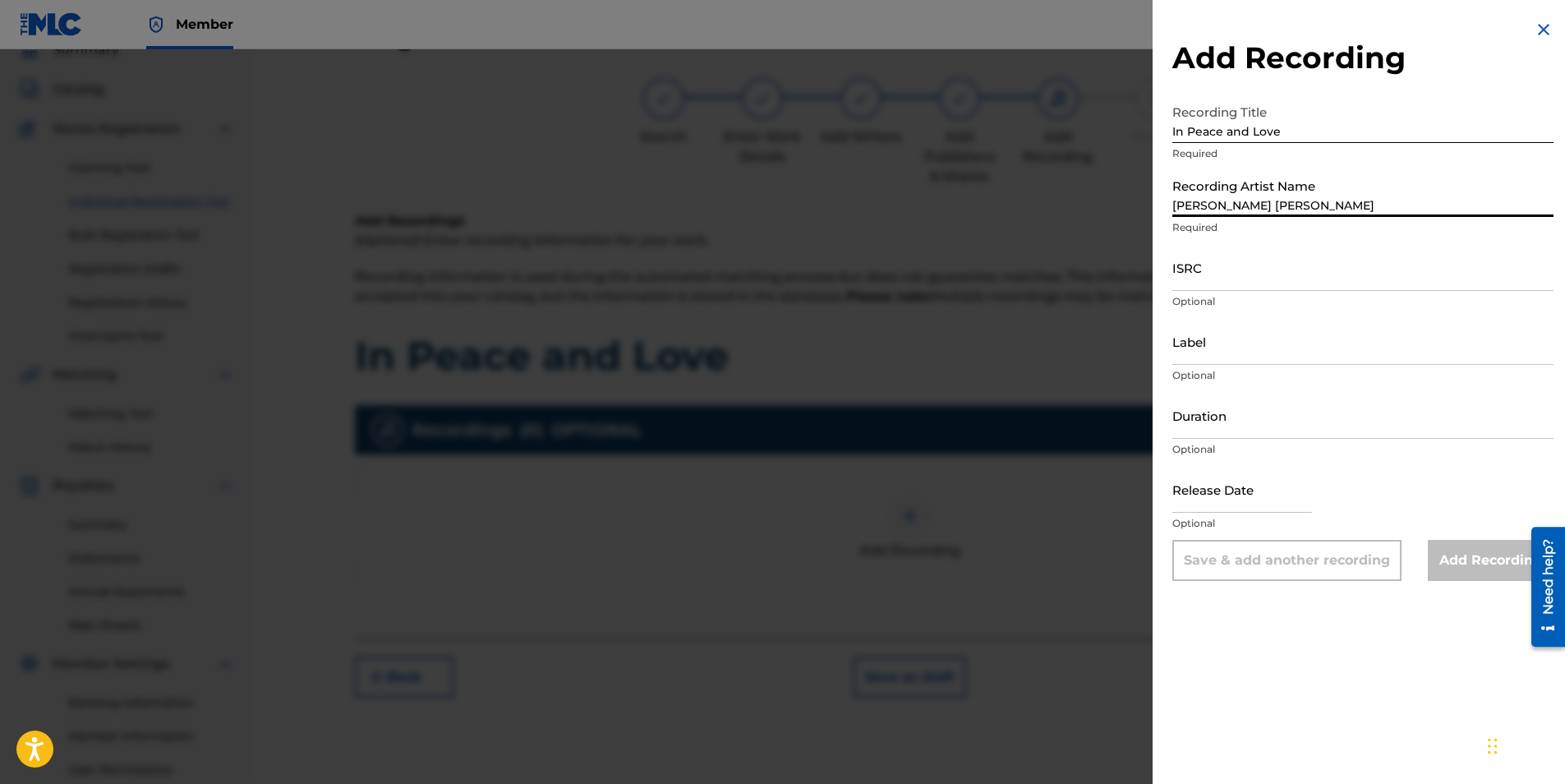
type input "[PERSON_NAME] [PERSON_NAME]"
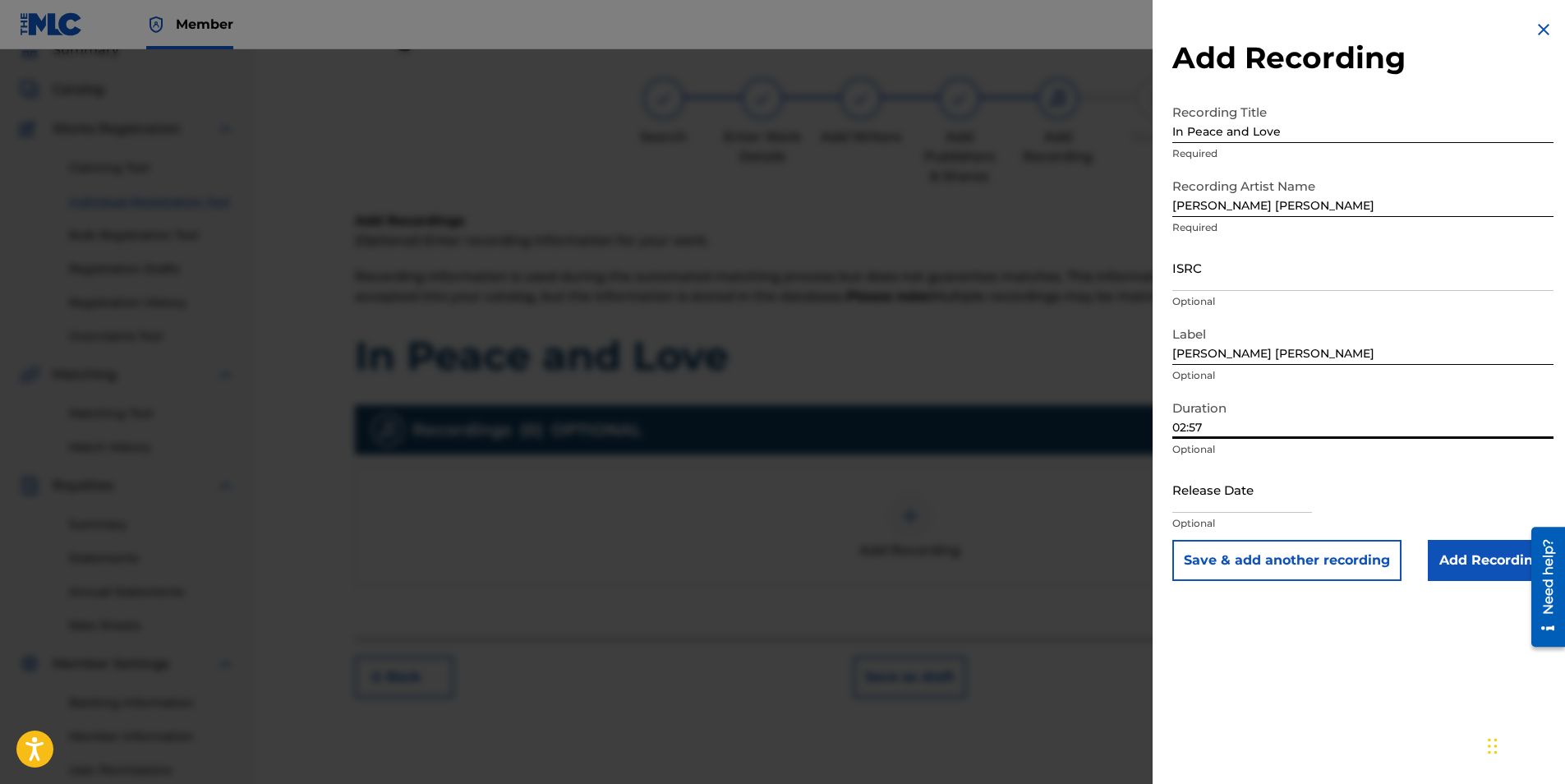
drag, startPoint x: 1182, startPoint y: 432, endPoint x: 1244, endPoint y: 431, distance: 62.0
click at [1240, 432] on input "02:57" at bounding box center [1363, 415] width 381 height 47
type input "03:11"
click at [1221, 299] on p "Optional" at bounding box center [1363, 301] width 381 height 15
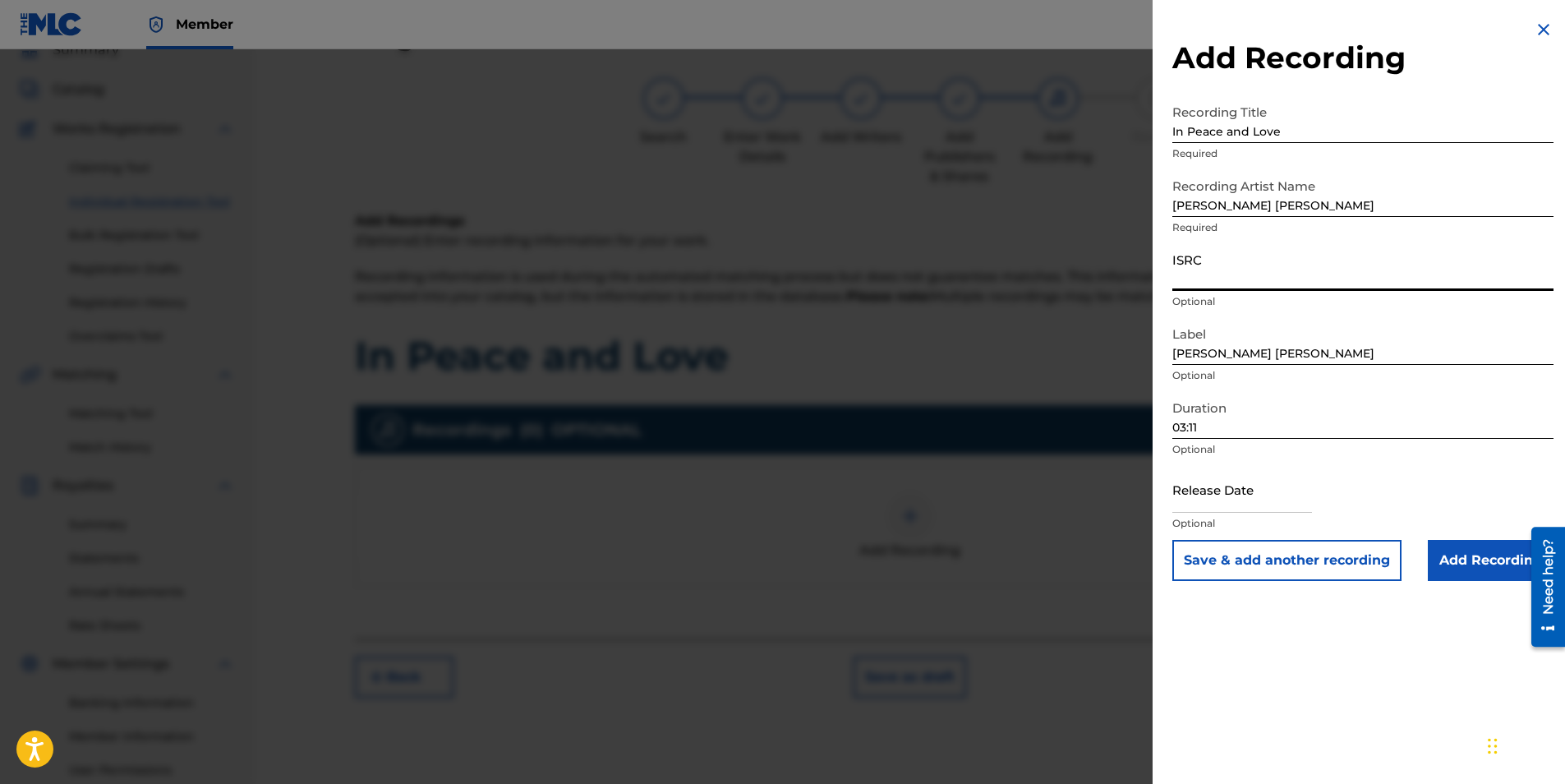
click at [1209, 282] on input "ISRC" at bounding box center [1363, 267] width 381 height 47
click at [1410, 248] on input "ISRC" at bounding box center [1363, 267] width 381 height 47
click at [1194, 273] on input "ISRC" at bounding box center [1363, 267] width 381 height 47
paste input "GXBDT2531842"
type input "GXBDT2531842"
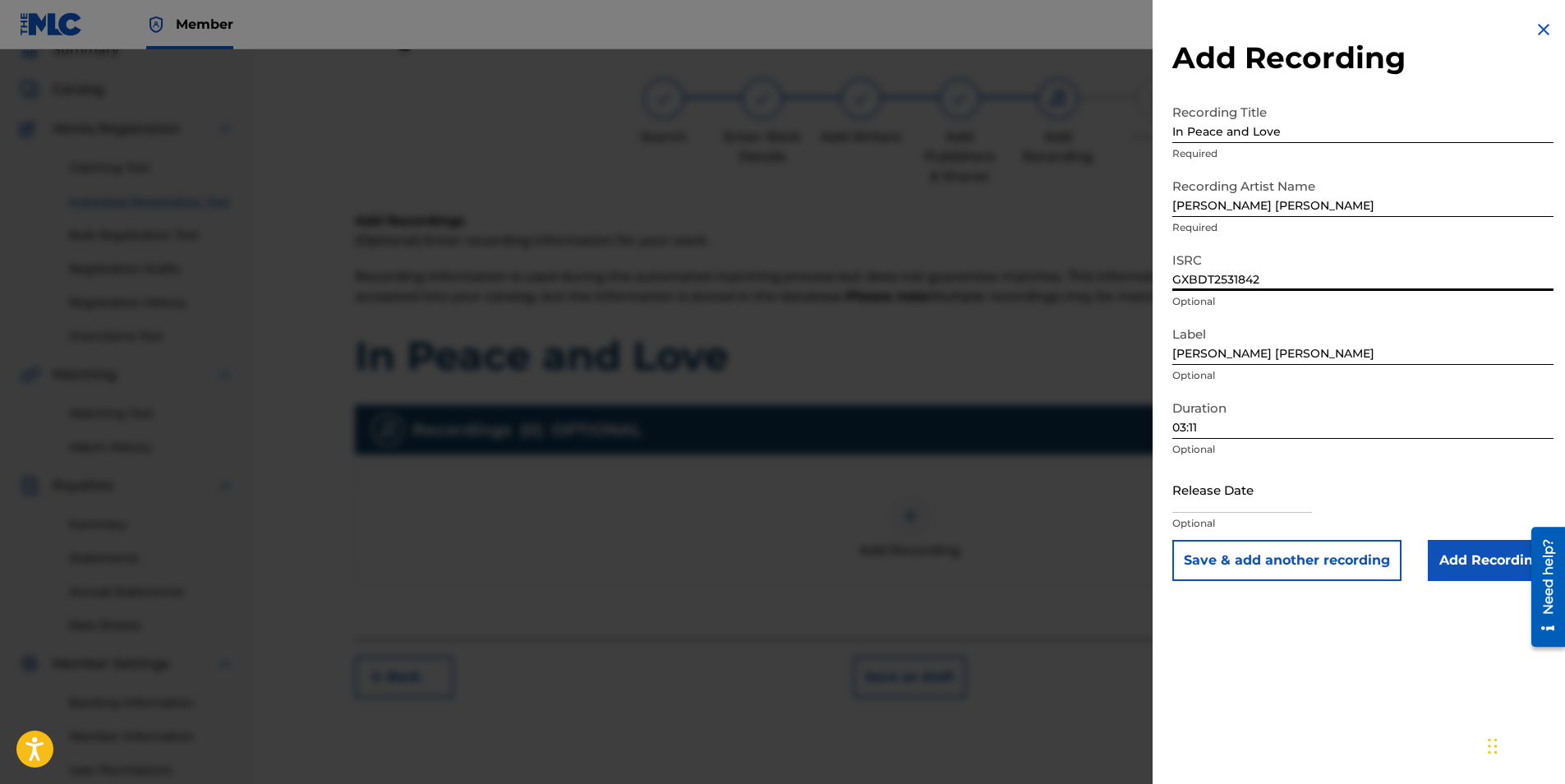
click at [1462, 560] on input "Add Recording" at bounding box center [1490, 560] width 126 height 41
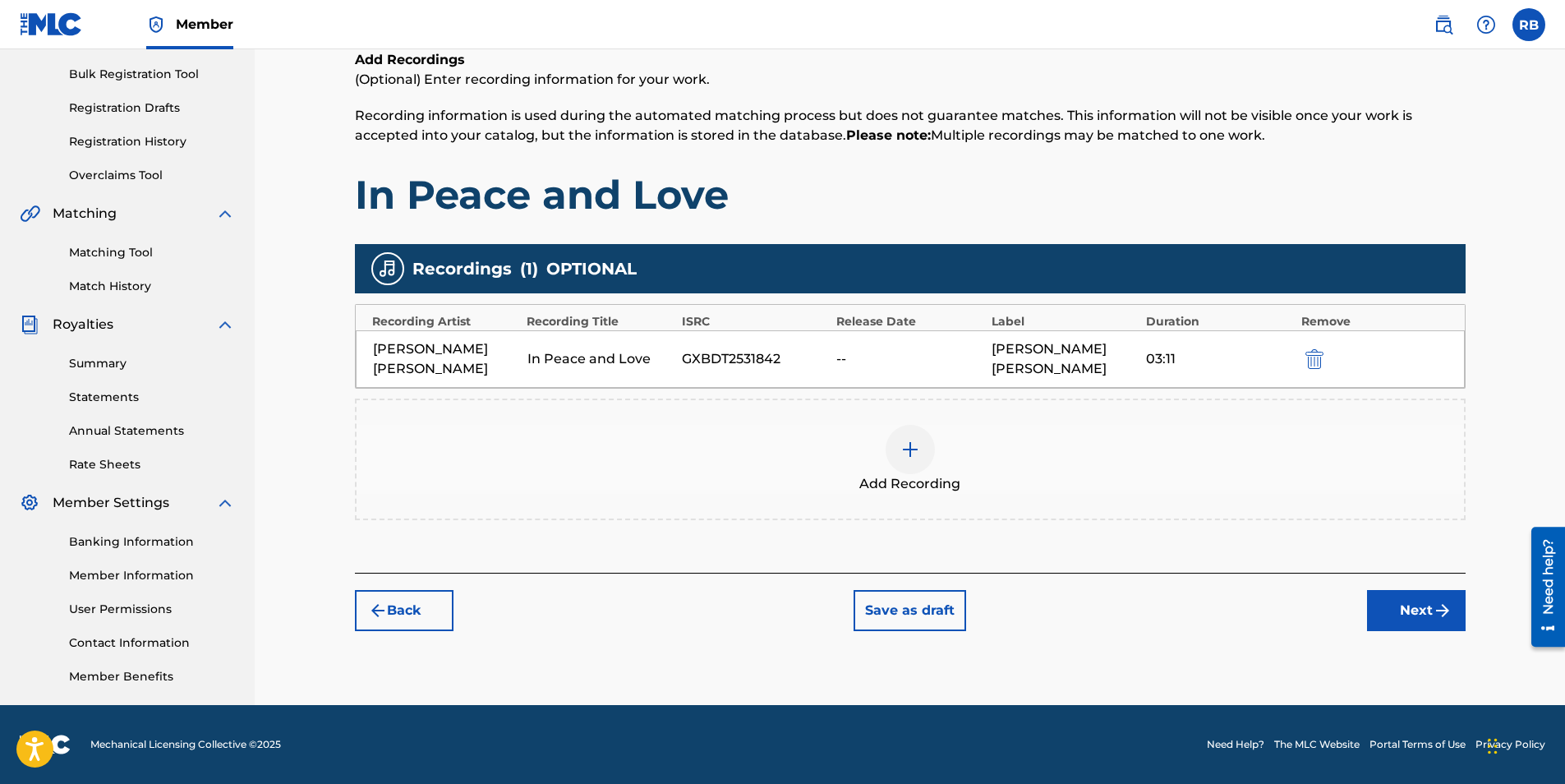
click at [1419, 607] on button "Next" at bounding box center [1416, 609] width 99 height 41
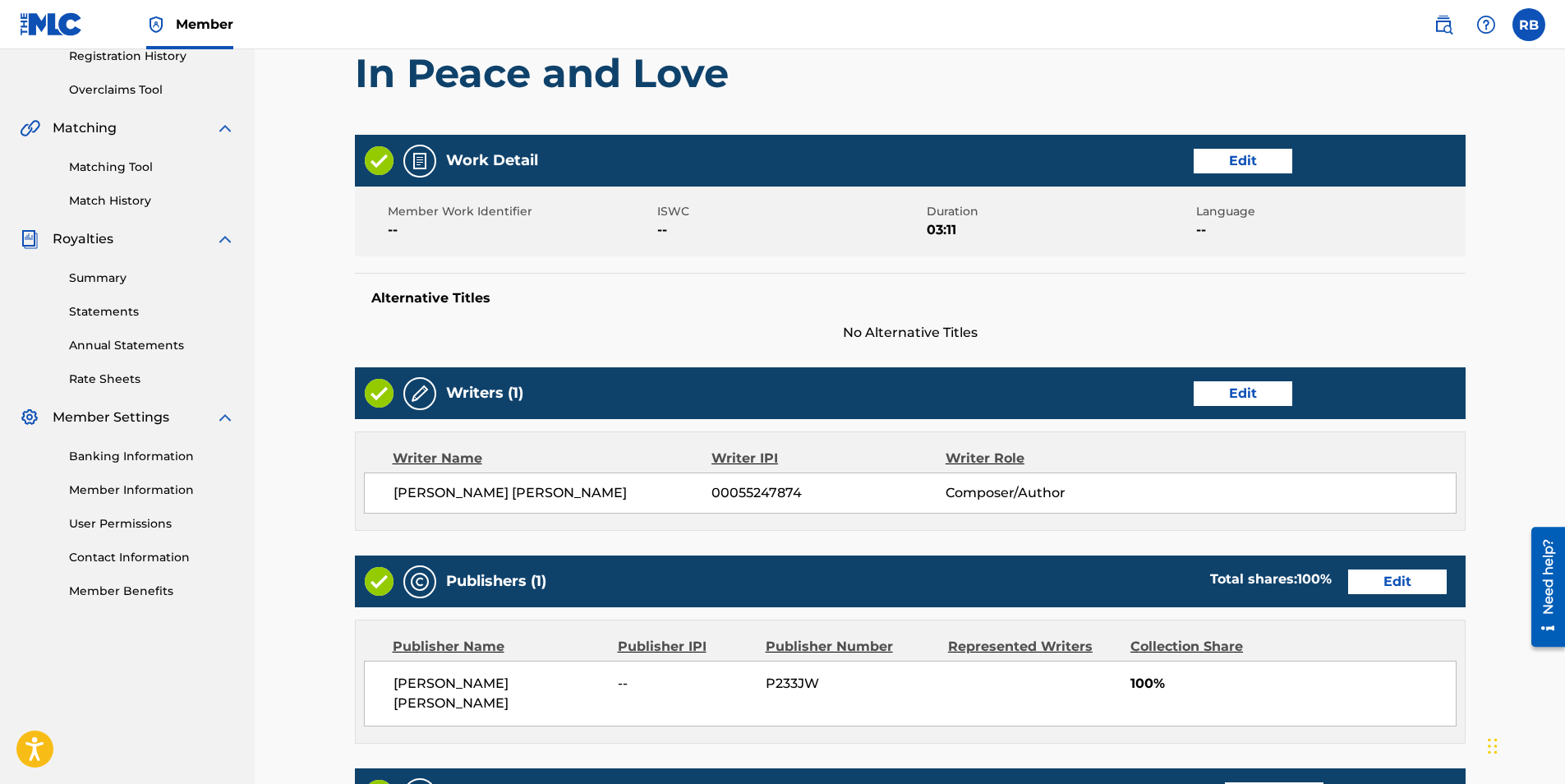
scroll to position [567, 0]
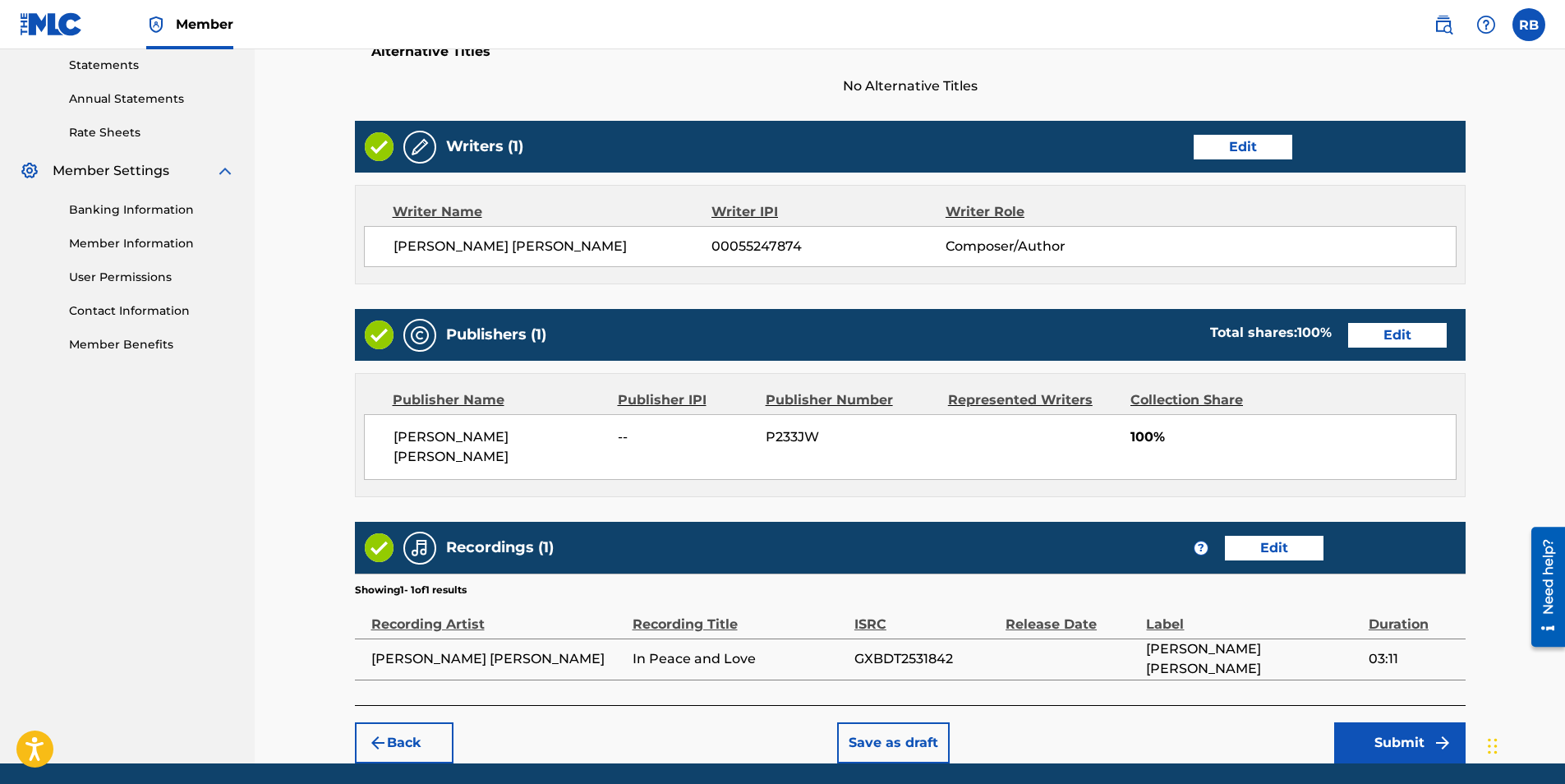
click at [1384, 722] on button "Submit" at bounding box center [1400, 742] width 131 height 41
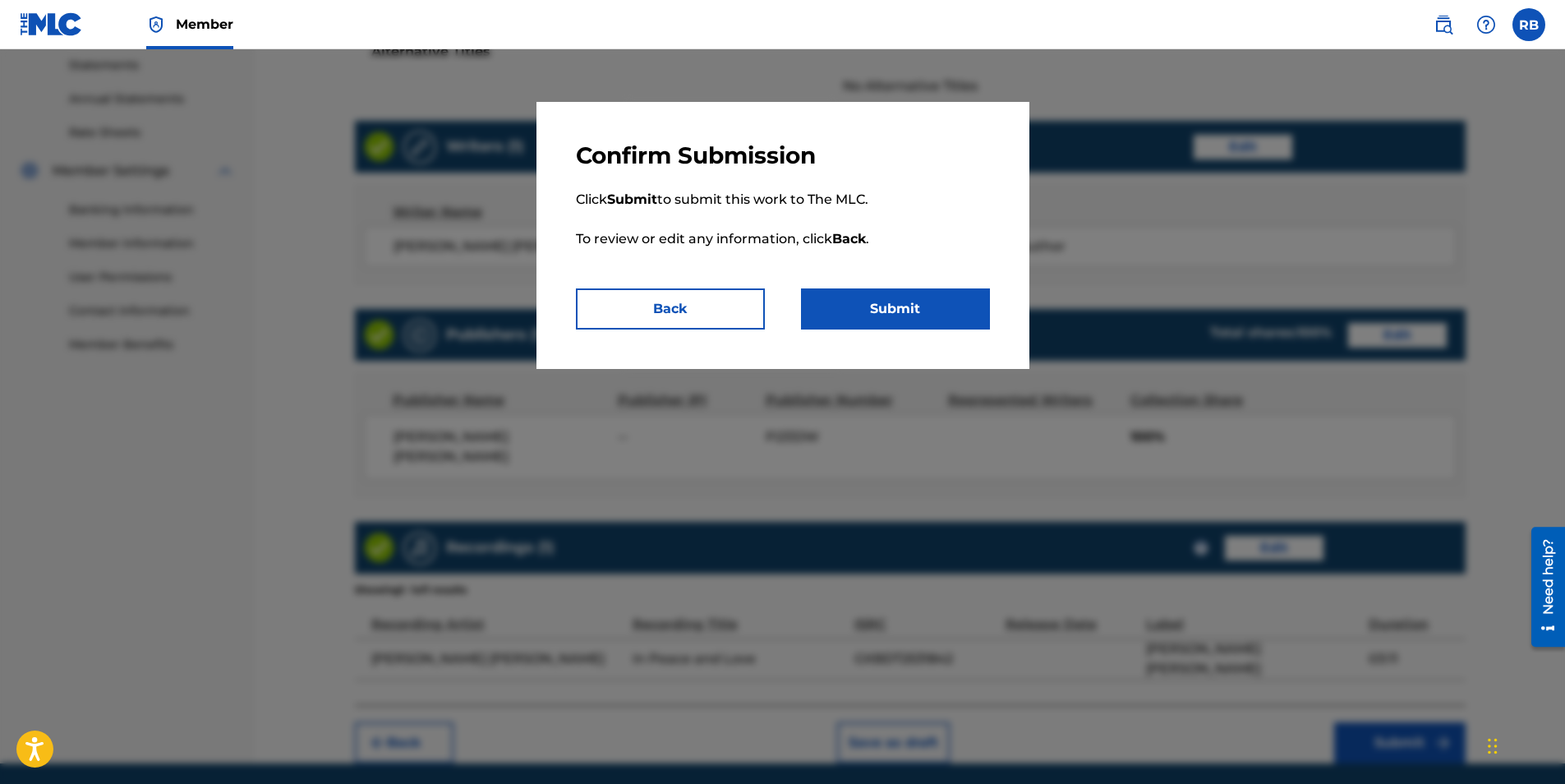
click at [900, 308] on button "Submit" at bounding box center [895, 308] width 189 height 41
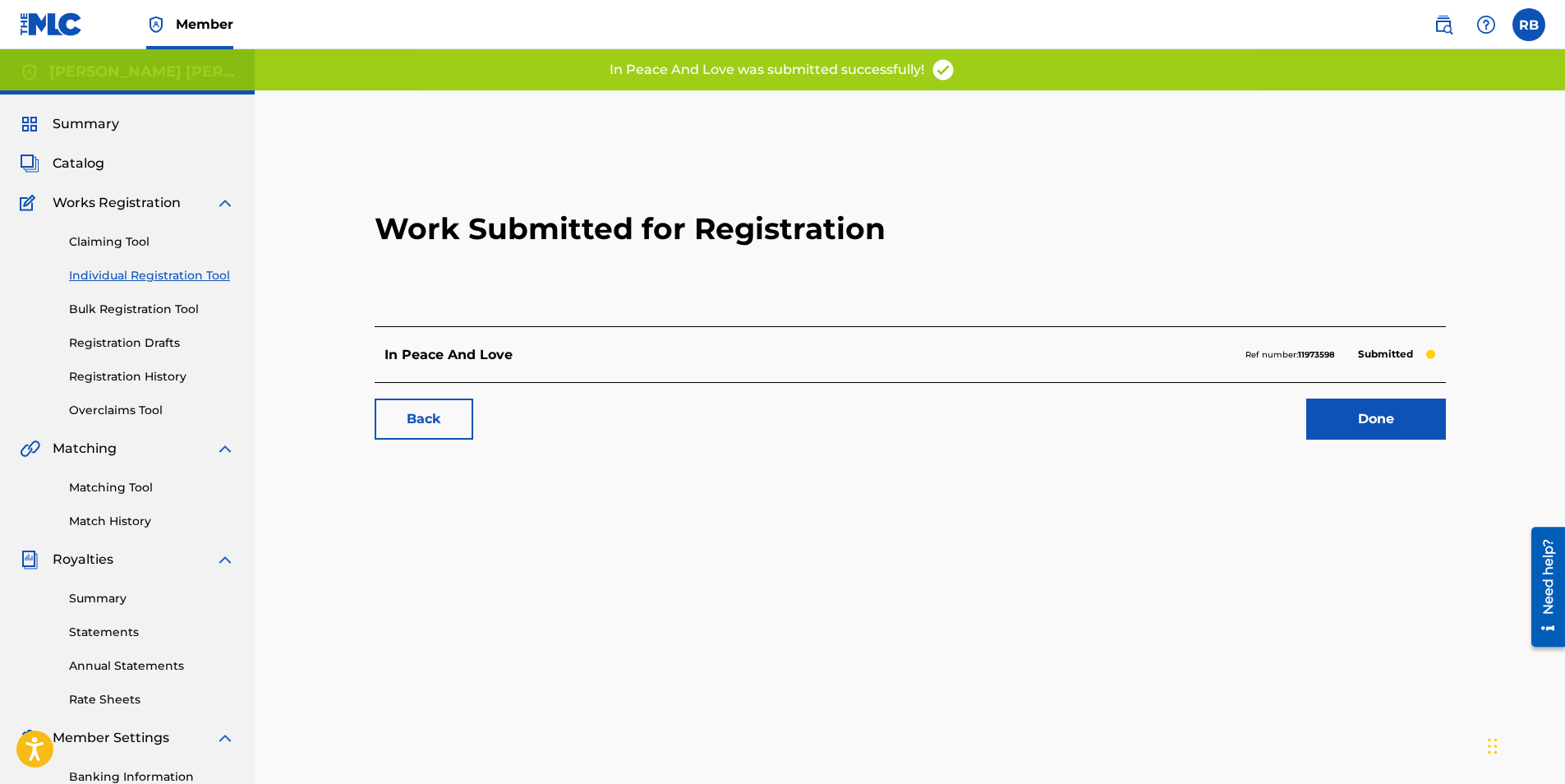
click at [1380, 415] on link "Done" at bounding box center [1376, 418] width 140 height 41
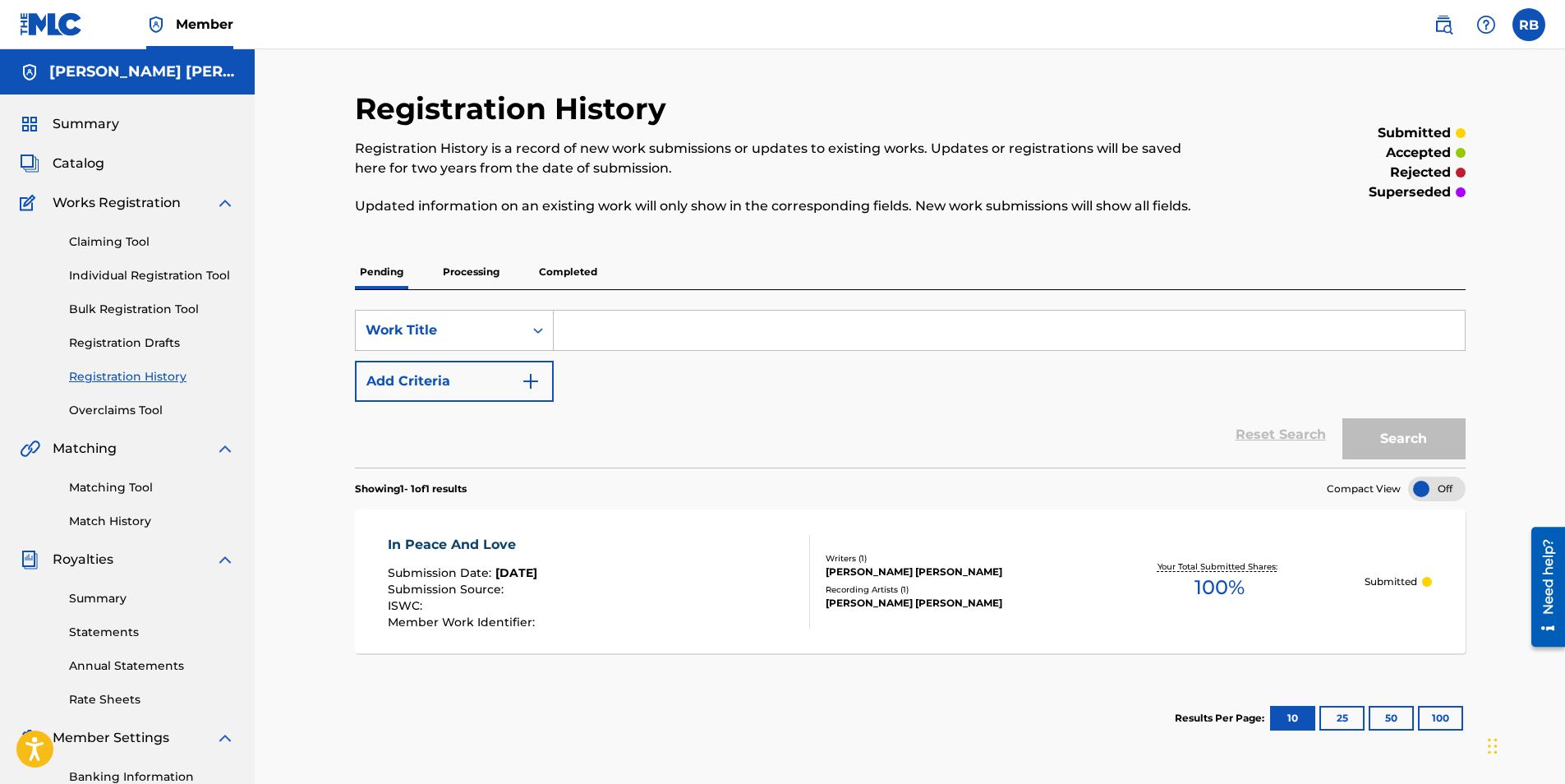
click at [1535, 33] on label at bounding box center [1529, 24] width 33 height 33
click at [1529, 24] on input "RB [PERSON_NAME] [EMAIL_ADDRESS][DOMAIN_NAME] Notification Preferences Profile …" at bounding box center [1529, 24] width 0 height 0
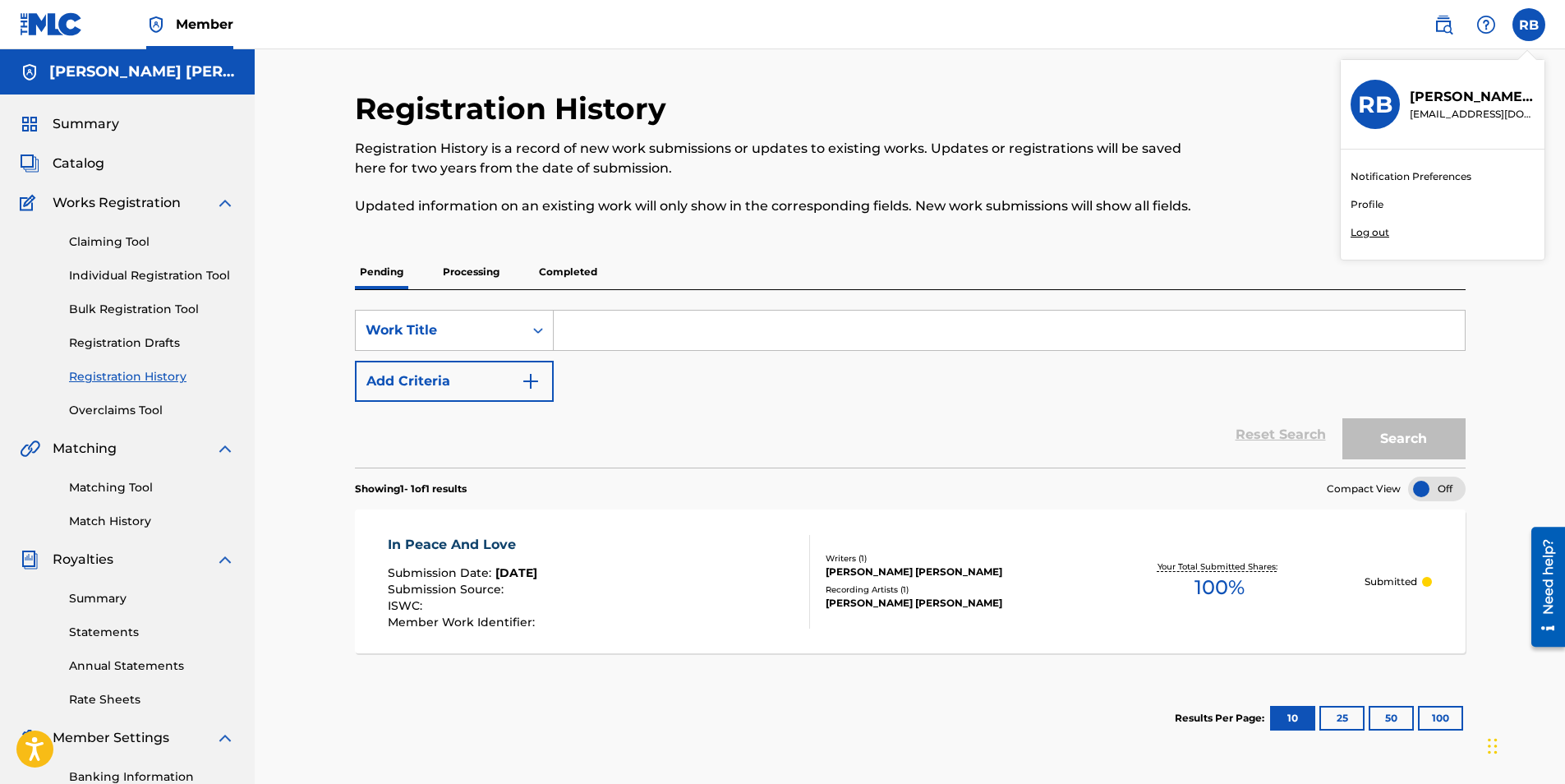
click at [1363, 231] on p "Log out" at bounding box center [1370, 232] width 38 height 15
click at [1529, 24] on input "RB [PERSON_NAME] [EMAIL_ADDRESS][DOMAIN_NAME] Notification Preferences Profile …" at bounding box center [1529, 24] width 0 height 0
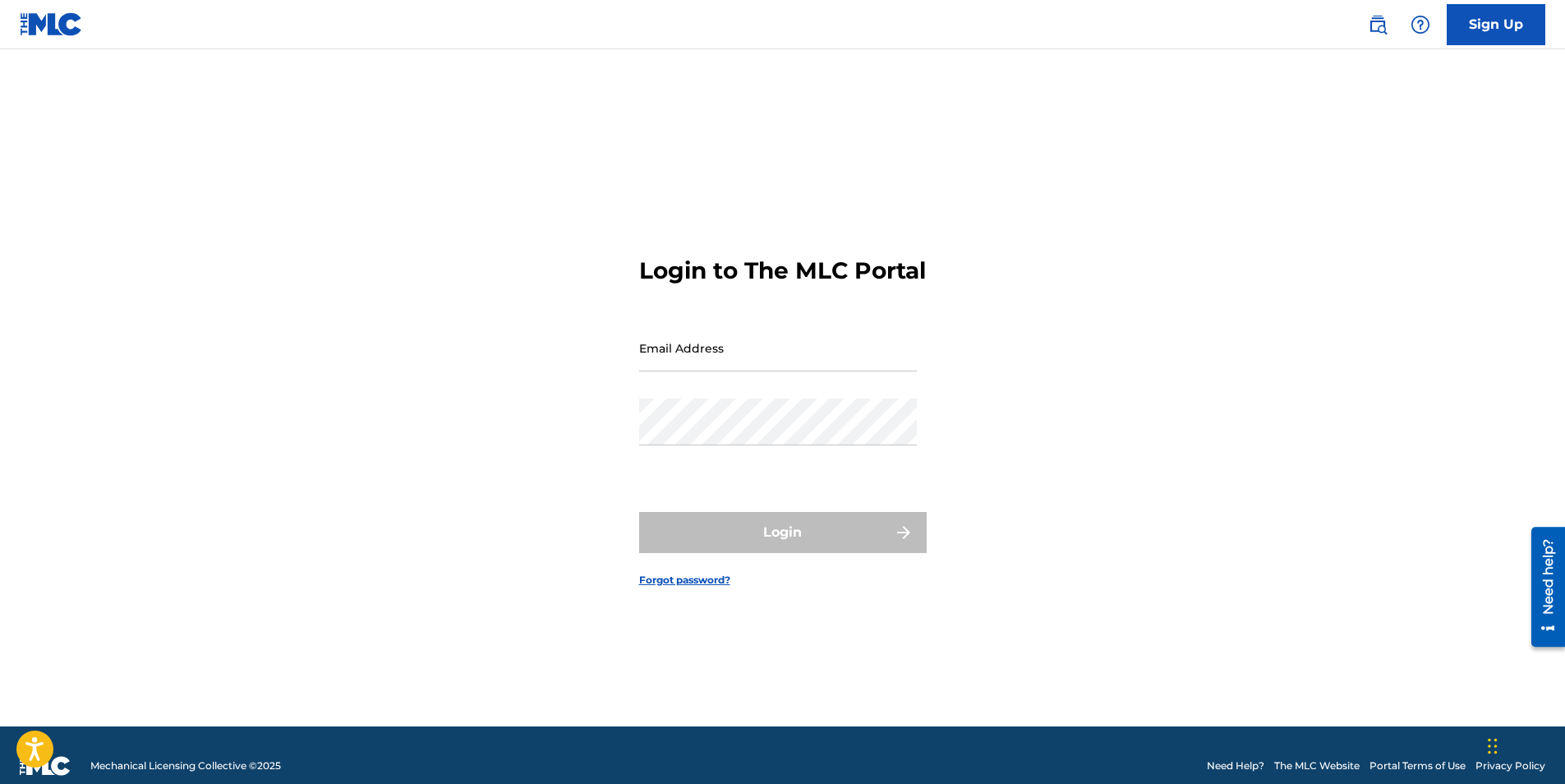
type input "[EMAIL_ADDRESS][DOMAIN_NAME]"
